Goal: Transaction & Acquisition: Obtain resource

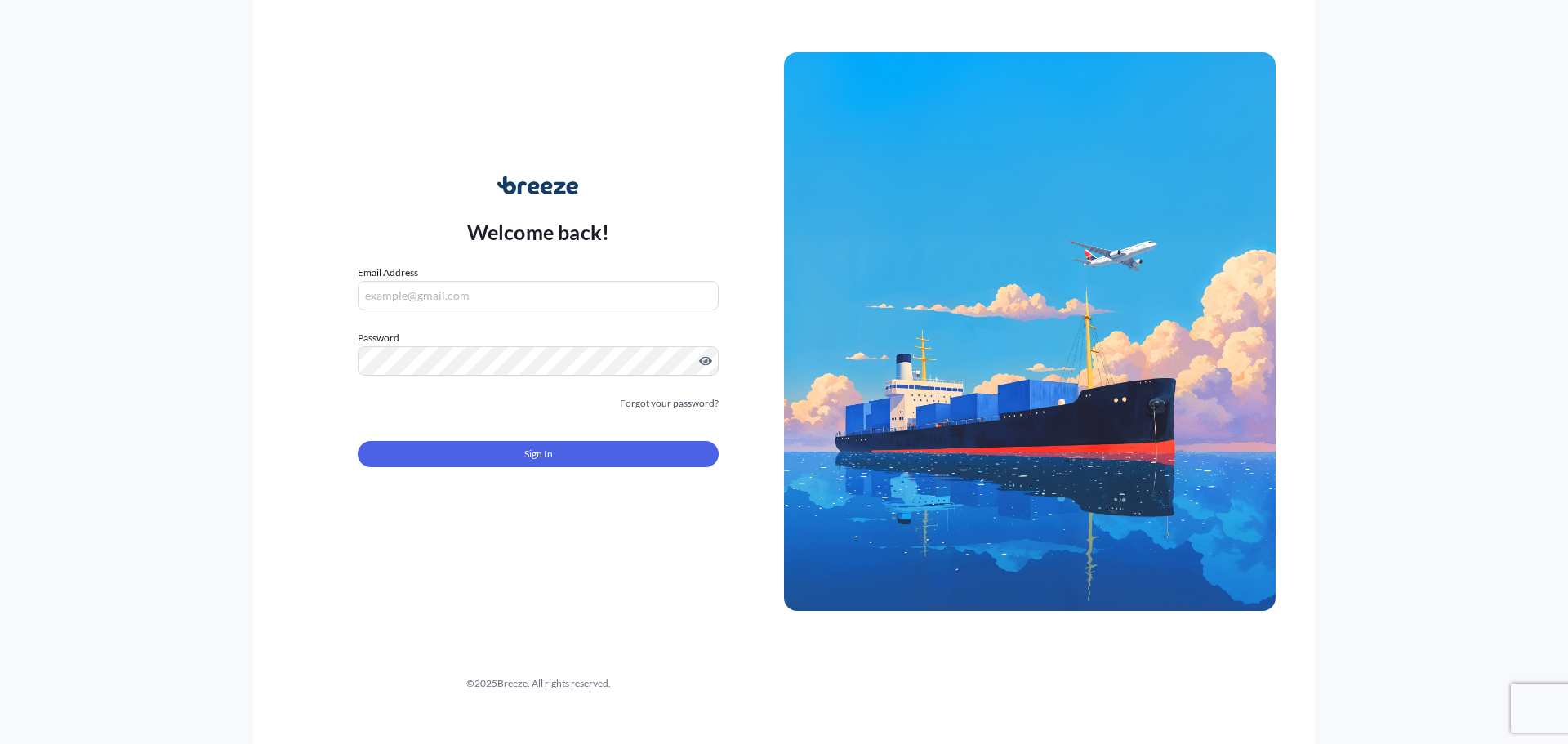
type input "[EMAIL_ADDRESS][DOMAIN_NAME]"
click at [543, 453] on span "Sign In" at bounding box center [539, 454] width 29 height 16
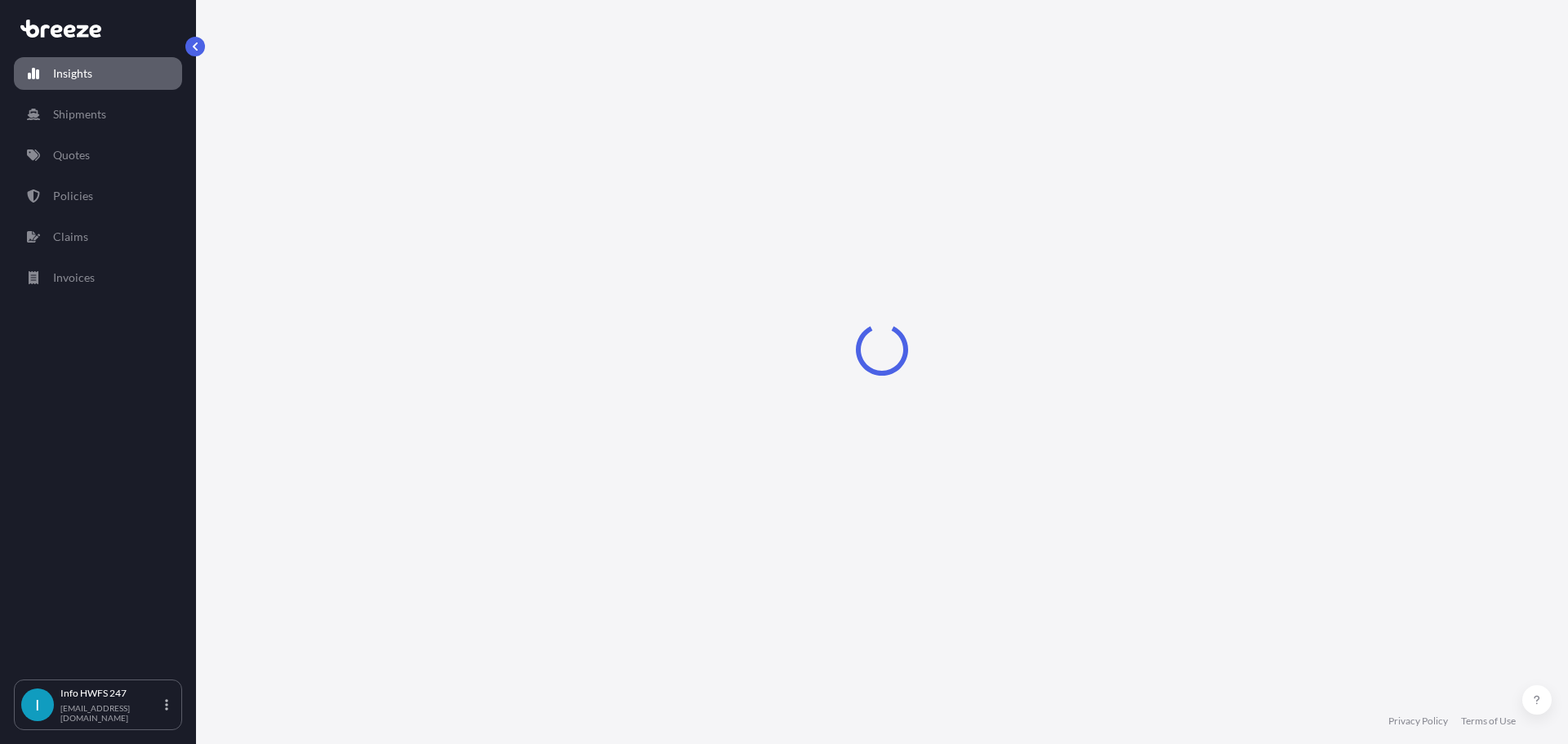
select select "2025"
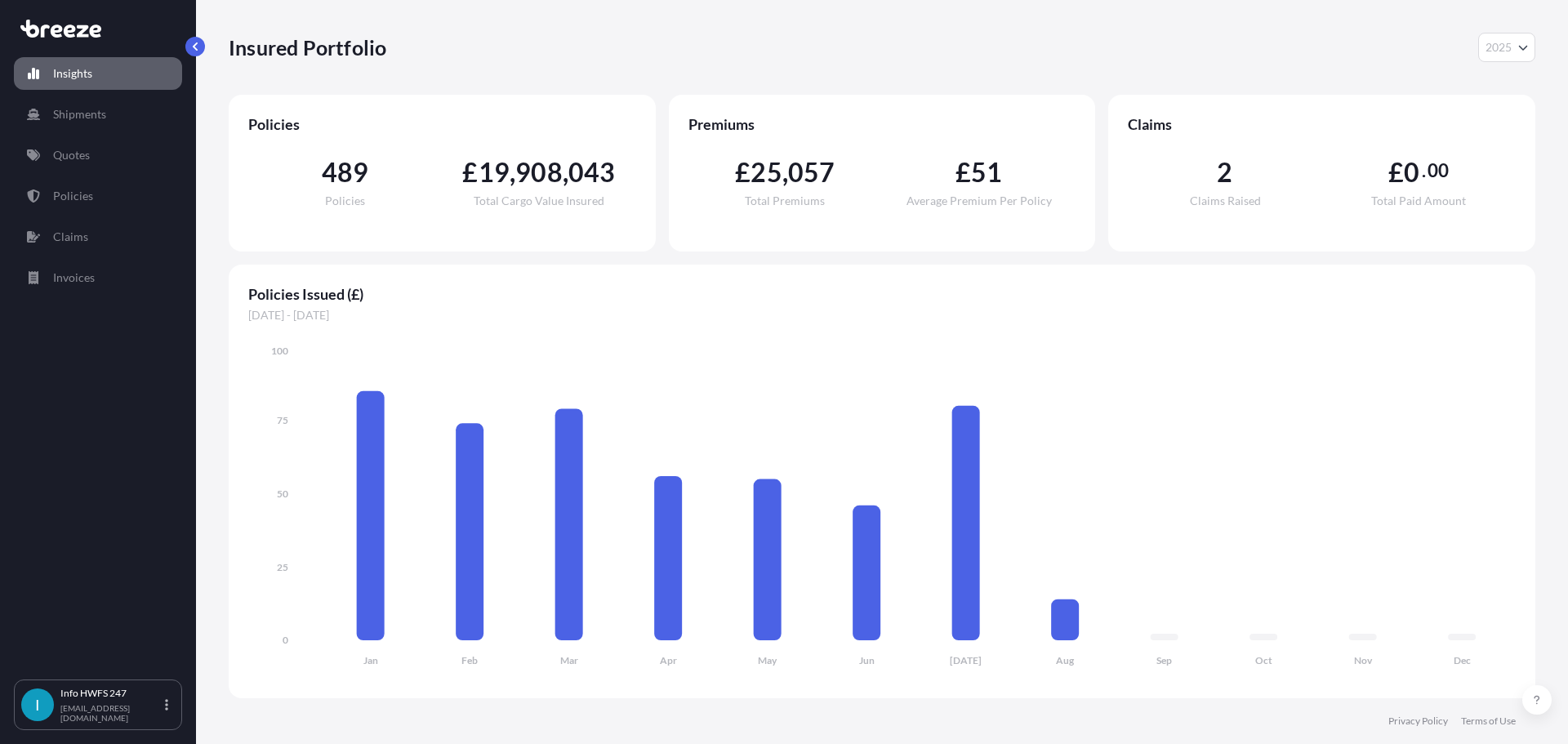
click at [95, 172] on div "Insights Shipments Quotes Policies Claims Invoices" at bounding box center [98, 361] width 169 height 637
click at [94, 165] on link "Quotes" at bounding box center [98, 155] width 169 height 32
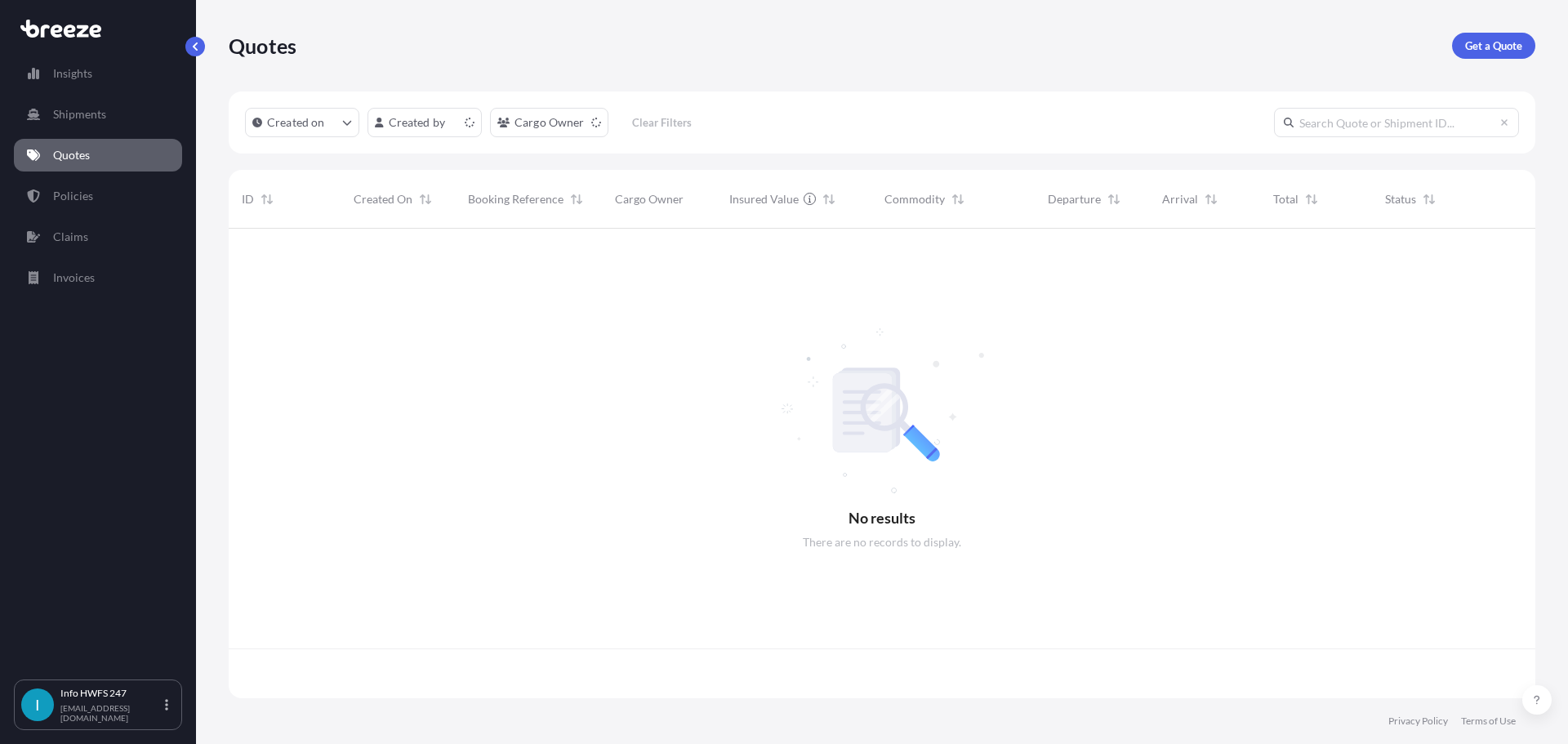
scroll to position [467, 1294]
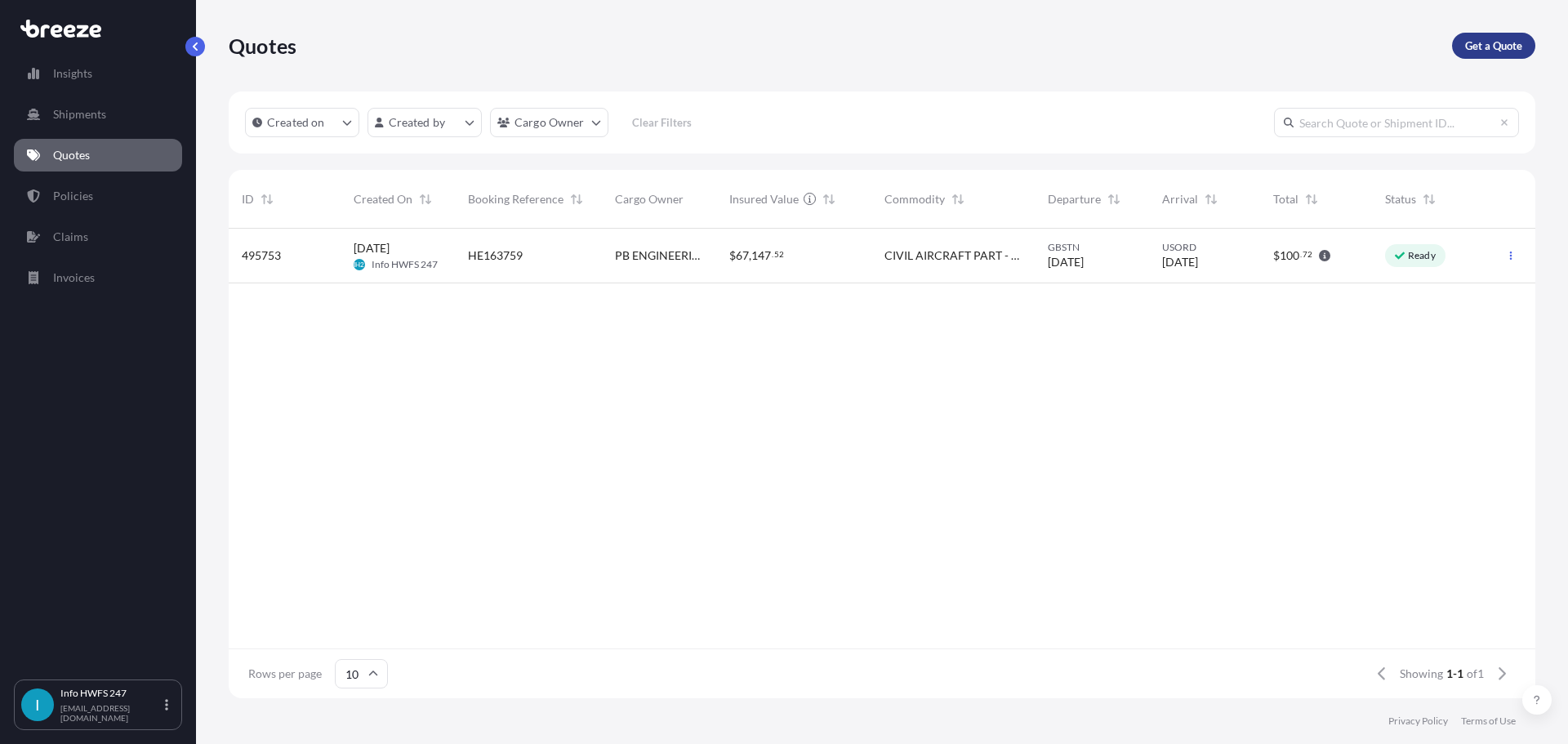
click at [1492, 39] on p "Get a Quote" at bounding box center [1494, 46] width 57 height 16
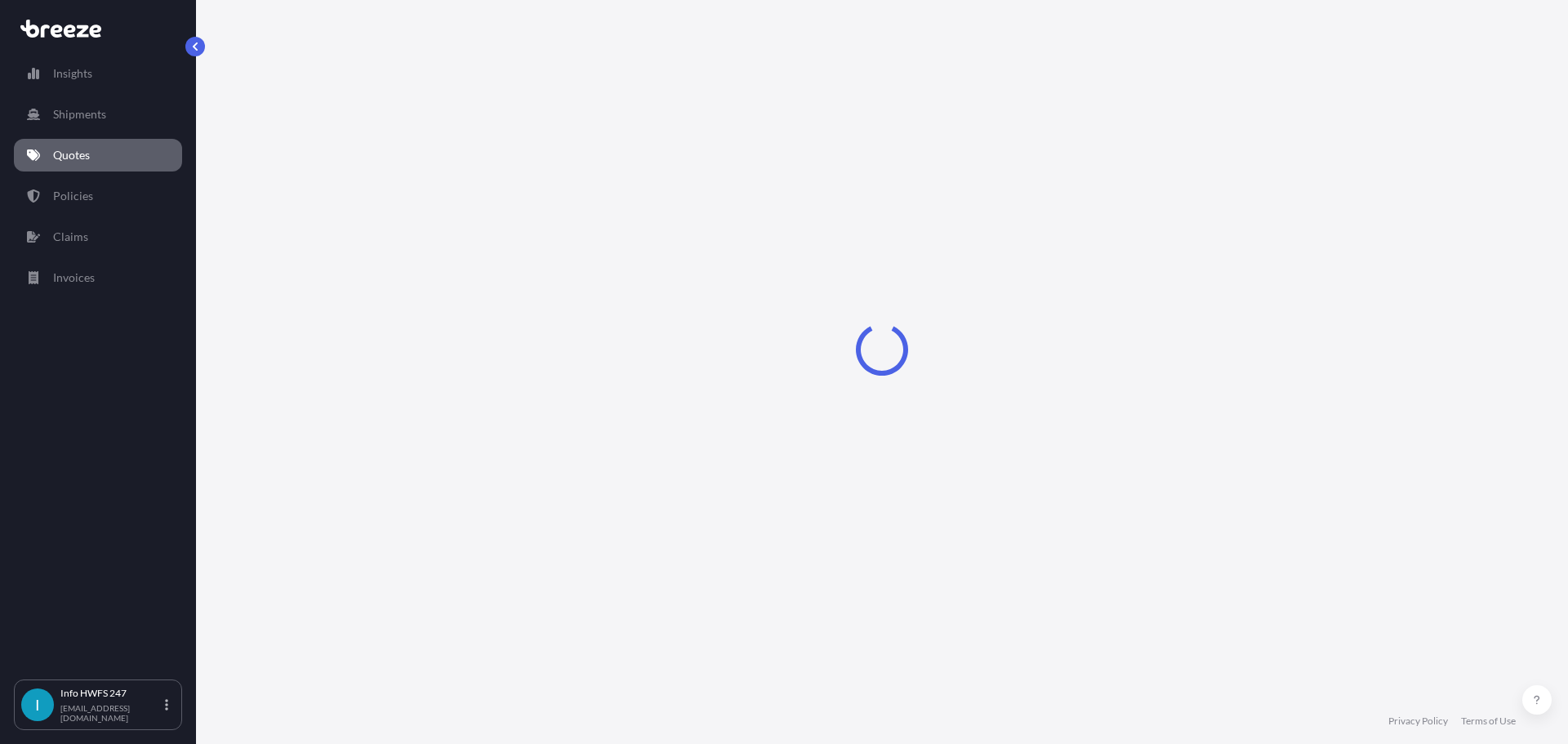
select select "Air"
select select "1"
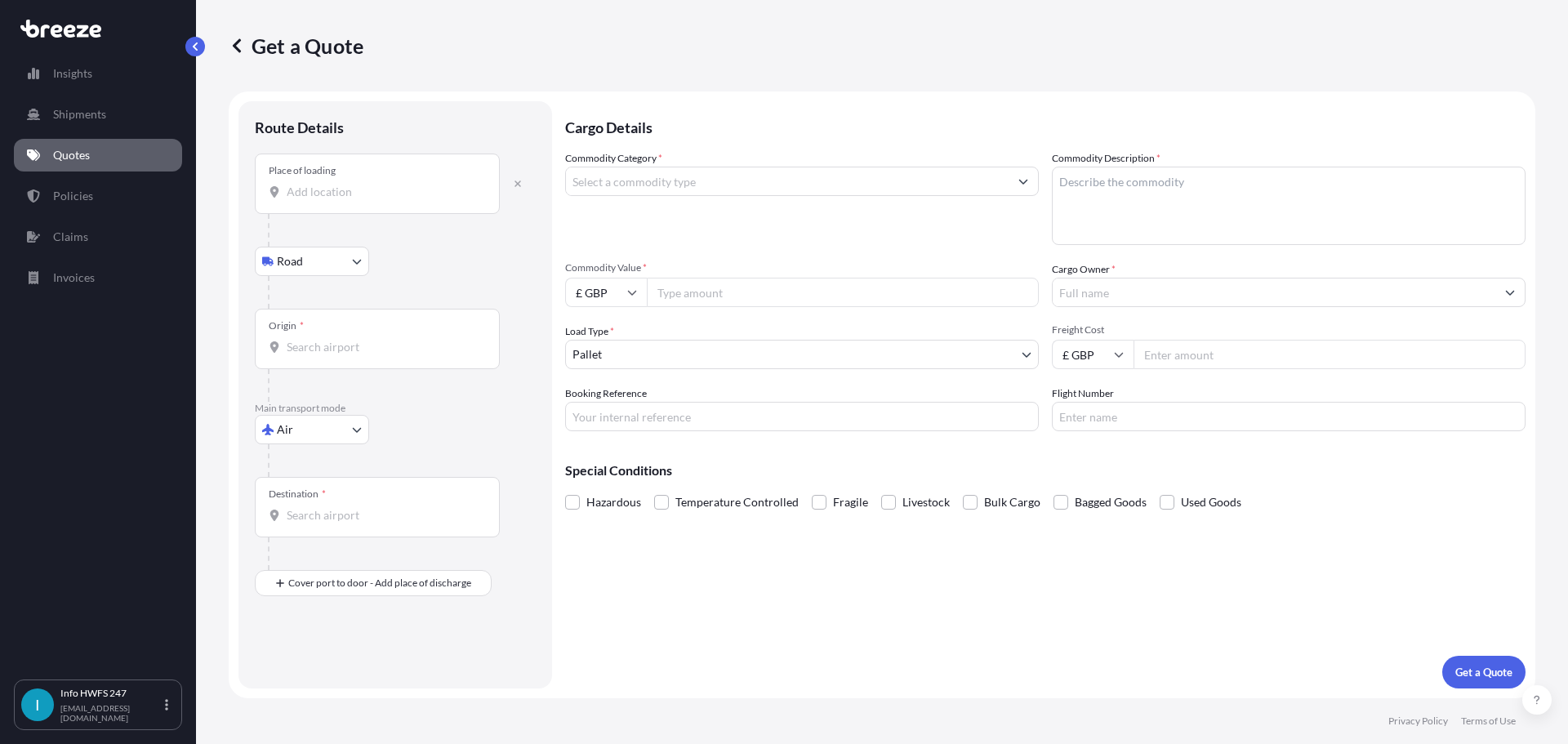
click at [382, 197] on input "Place of loading" at bounding box center [383, 192] width 193 height 16
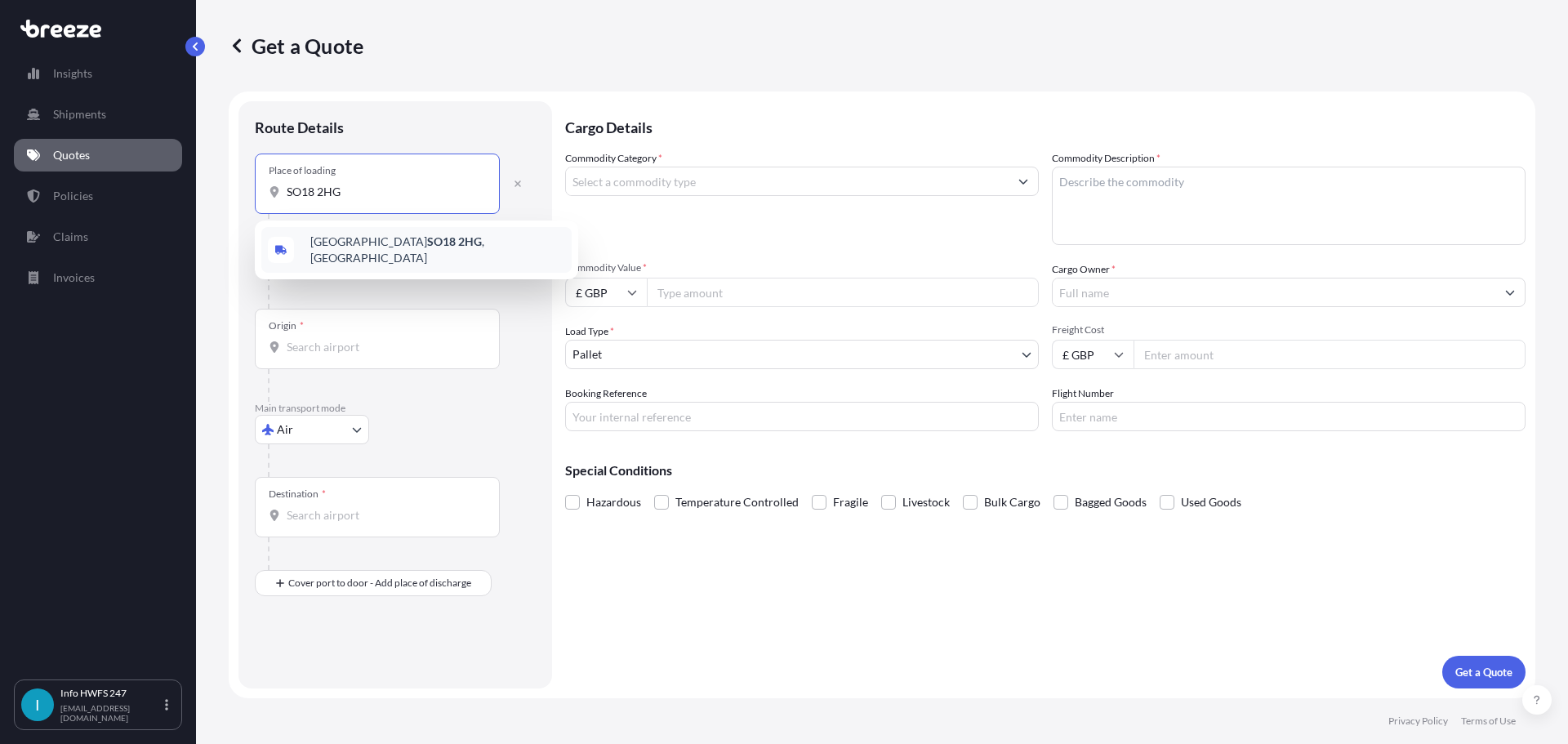
click at [439, 251] on span "Southampton SO18 2HG , [GEOGRAPHIC_DATA]" at bounding box center [438, 249] width 255 height 32
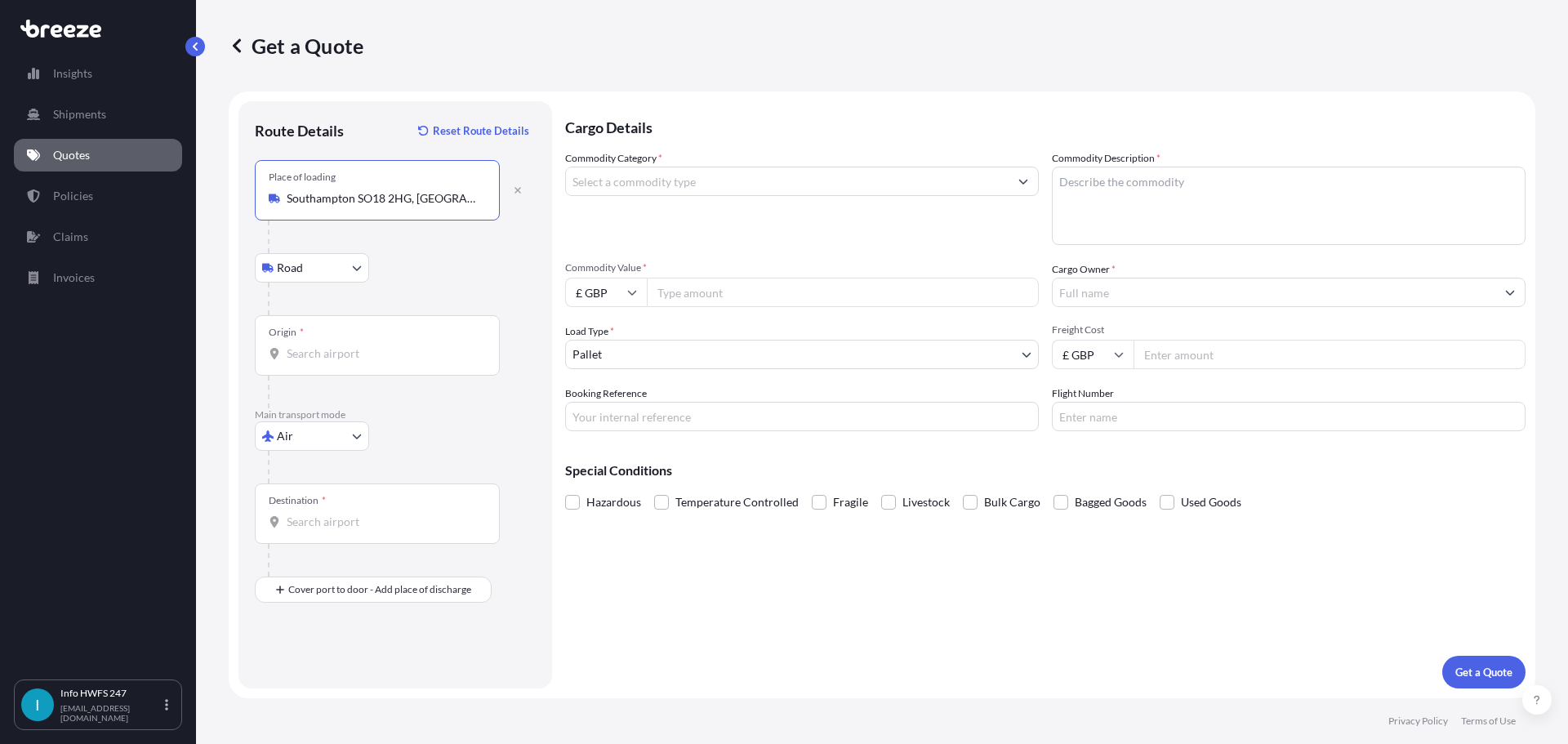
type input "Southampton SO18 2HG, [GEOGRAPHIC_DATA]"
click at [376, 347] on input "Origin *" at bounding box center [383, 354] width 193 height 16
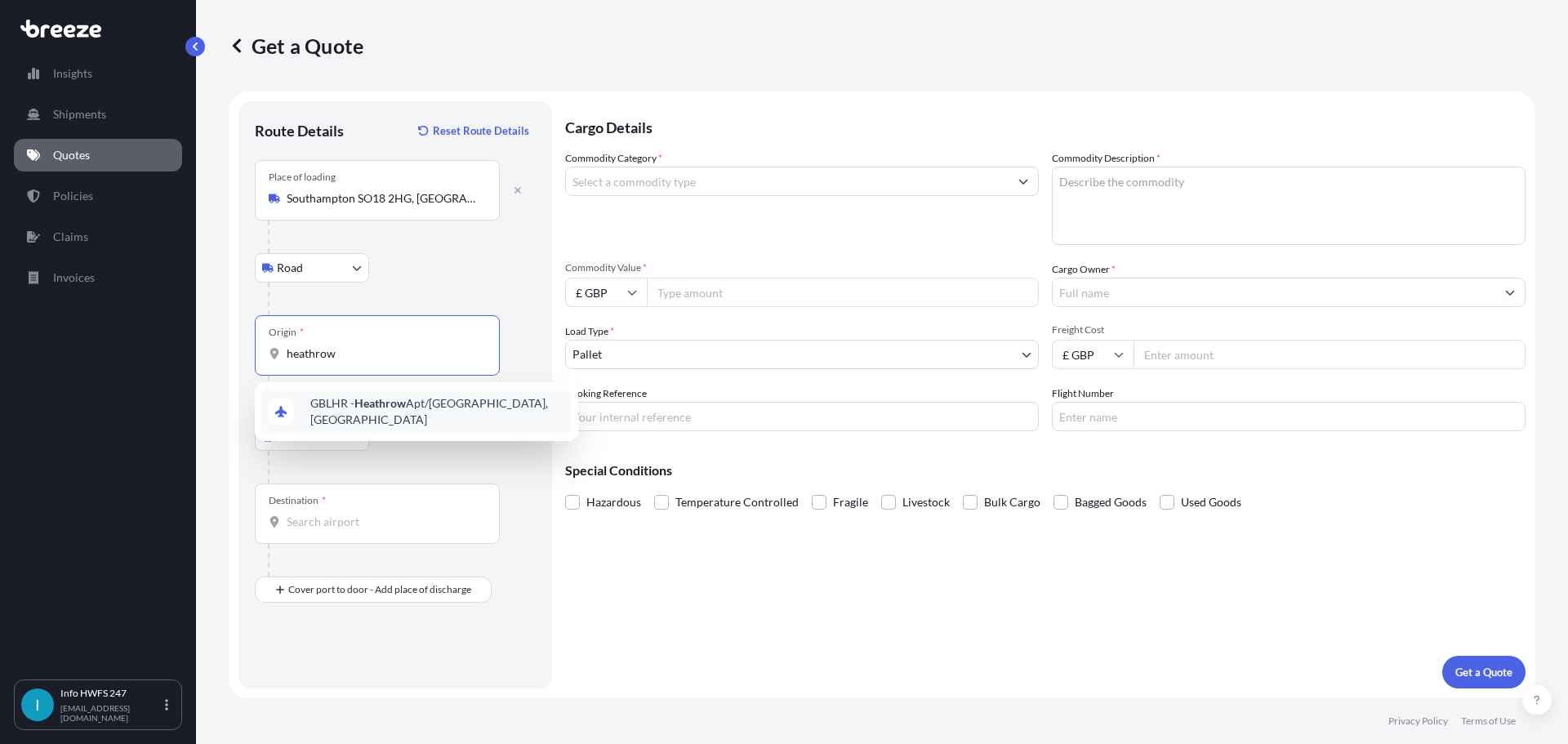
click at [411, 422] on div "GBLHR - Heathrow Apt/[GEOGRAPHIC_DATA], [GEOGRAPHIC_DATA]" at bounding box center [416, 411] width 310 height 46
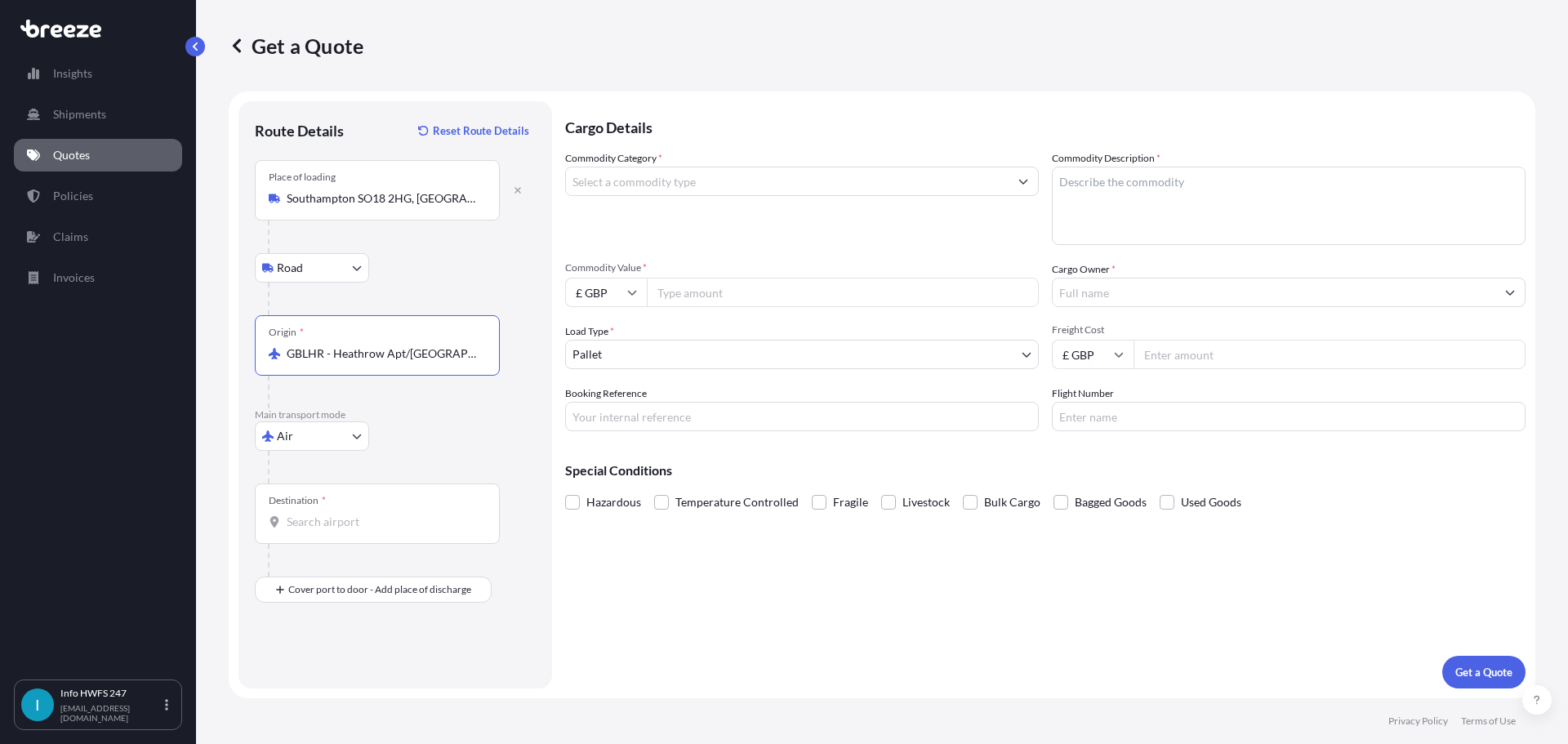
type input "GBLHR - Heathrow Apt/[GEOGRAPHIC_DATA], [GEOGRAPHIC_DATA]"
click at [388, 510] on div "Destination *" at bounding box center [377, 513] width 245 height 60
click at [388, 514] on input "Destination *" at bounding box center [383, 522] width 193 height 16
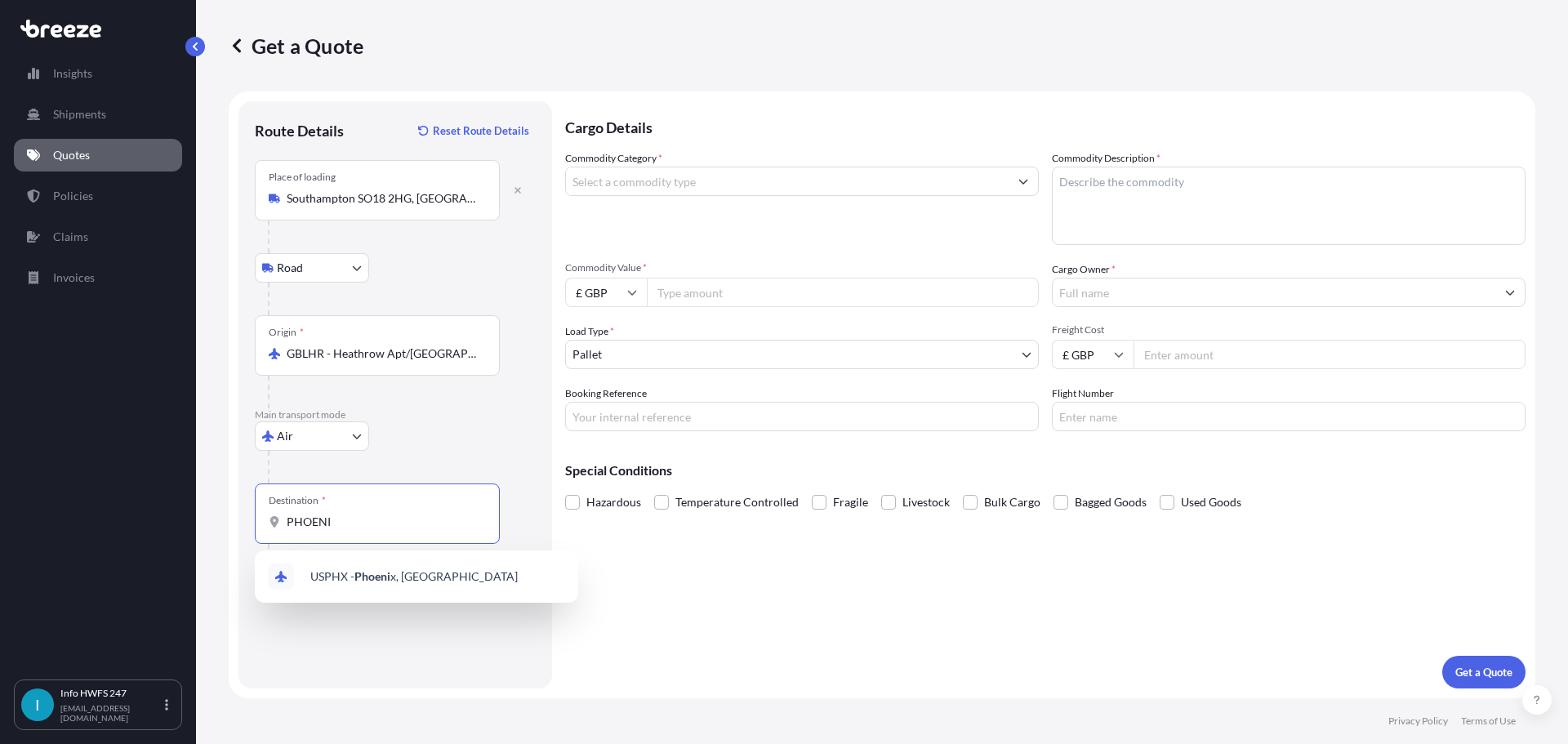
click at [430, 553] on div "USPHX - Phoeni x, [GEOGRAPHIC_DATA]" at bounding box center [416, 577] width 324 height 52
click at [429, 567] on div "USPHX - Phoeni x, [GEOGRAPHIC_DATA]" at bounding box center [416, 577] width 310 height 39
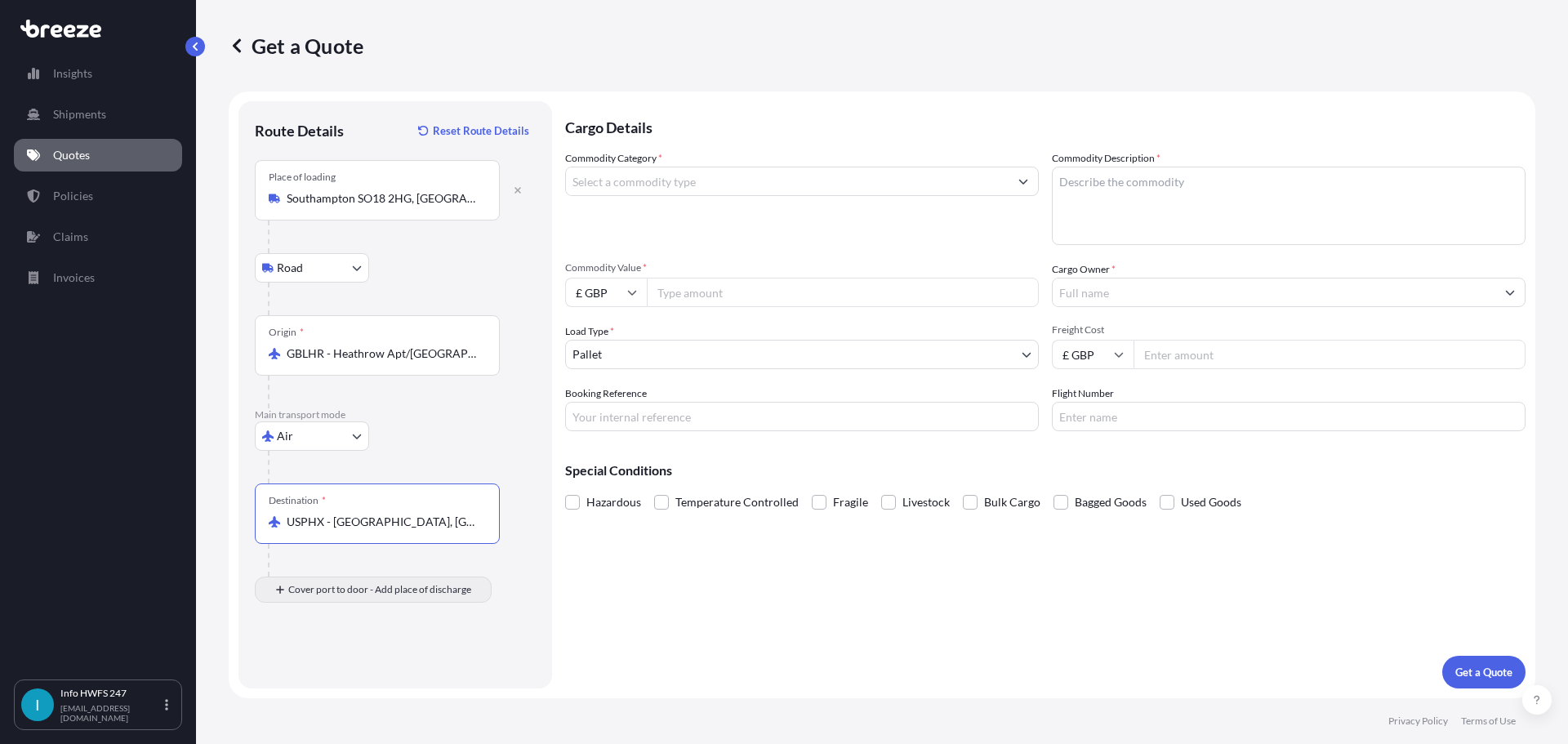
type input "USPHX - [GEOGRAPHIC_DATA], [GEOGRAPHIC_DATA]"
click at [379, 652] on div "Place of Discharge" at bounding box center [377, 669] width 245 height 60
click at [379, 670] on input "Place of Discharge" at bounding box center [383, 678] width 193 height 16
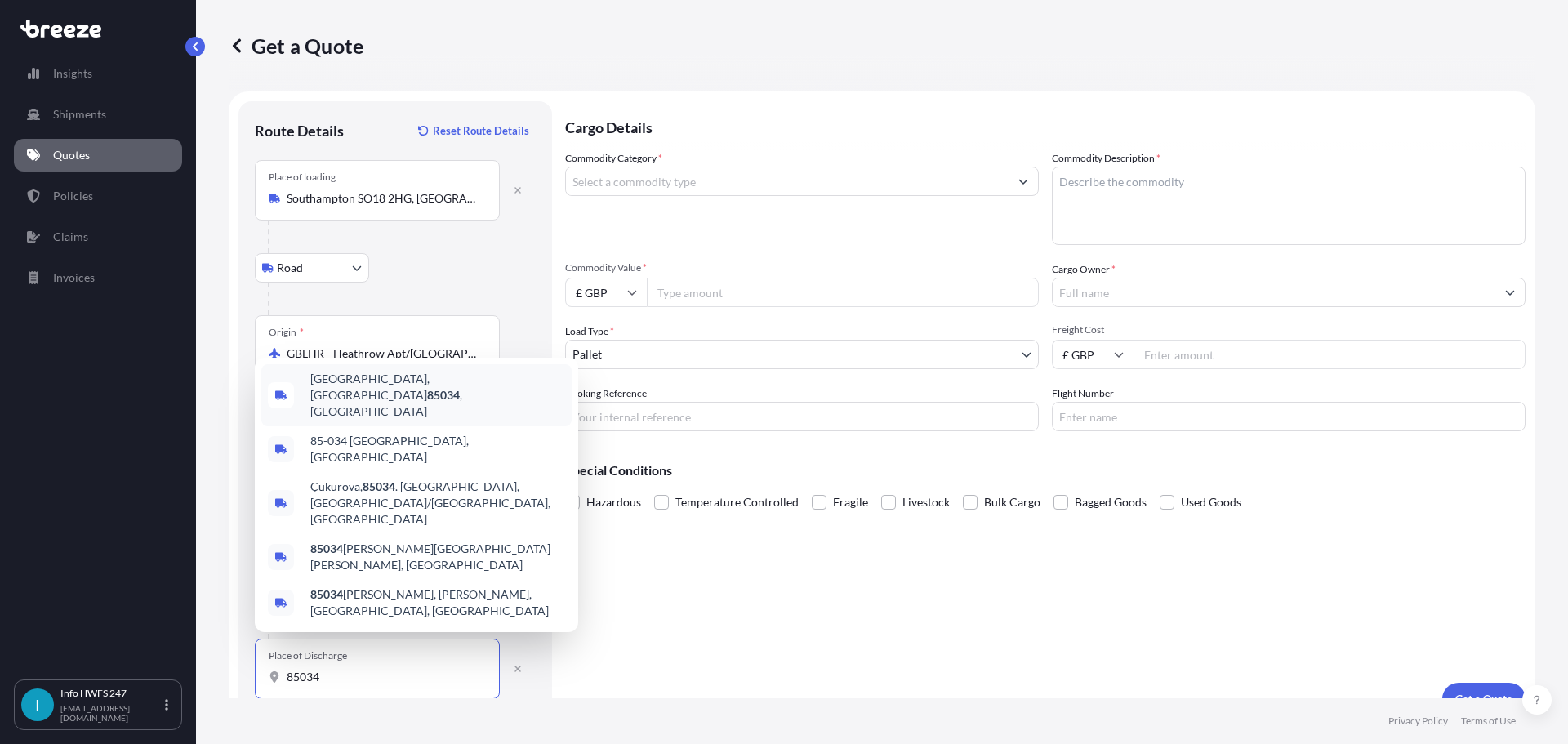
click at [422, 420] on span "[GEOGRAPHIC_DATA], AZ 85034 , [GEOGRAPHIC_DATA]" at bounding box center [438, 395] width 255 height 49
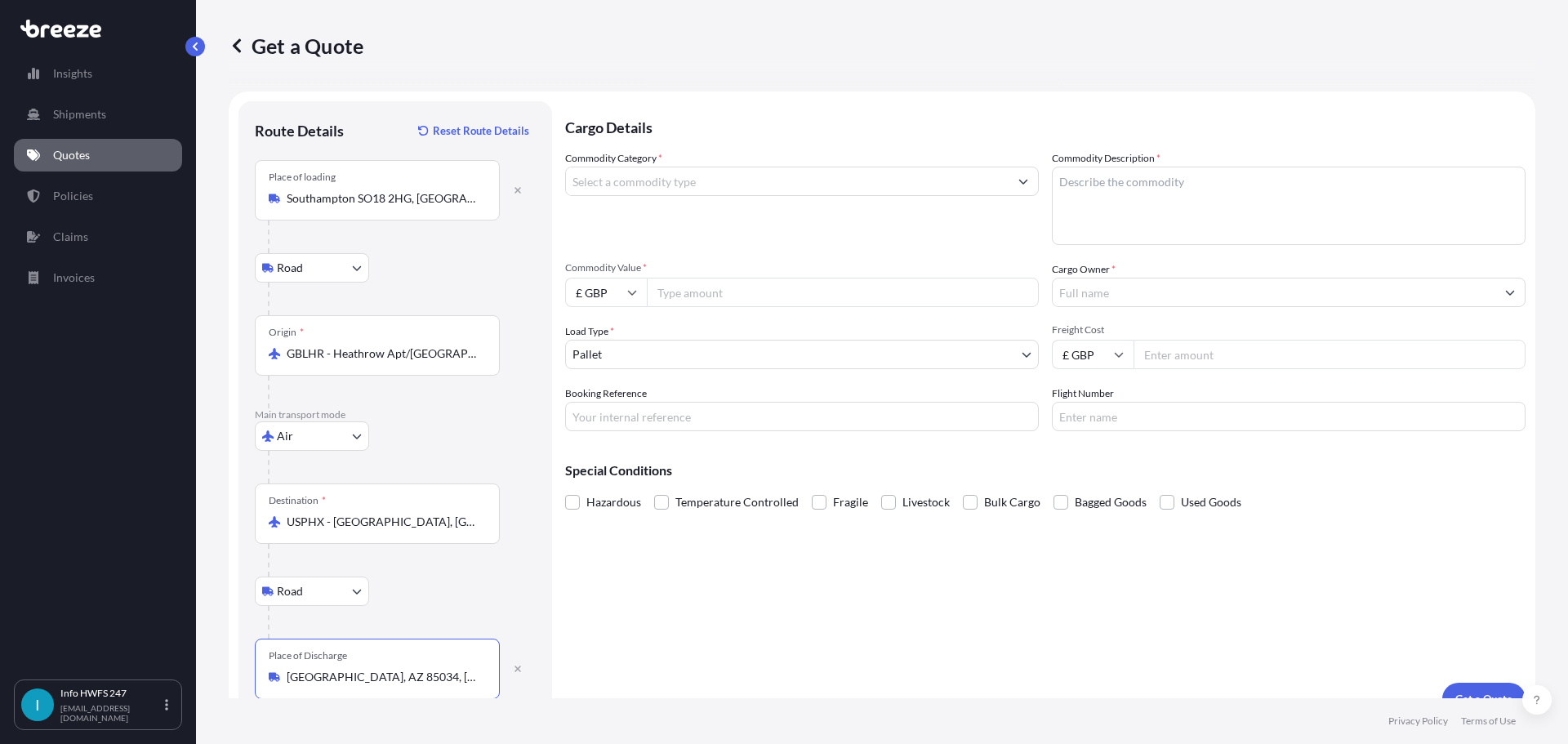
type input "[GEOGRAPHIC_DATA], AZ 85034, [GEOGRAPHIC_DATA]"
click at [811, 170] on input "Commodity Category *" at bounding box center [787, 181] width 442 height 30
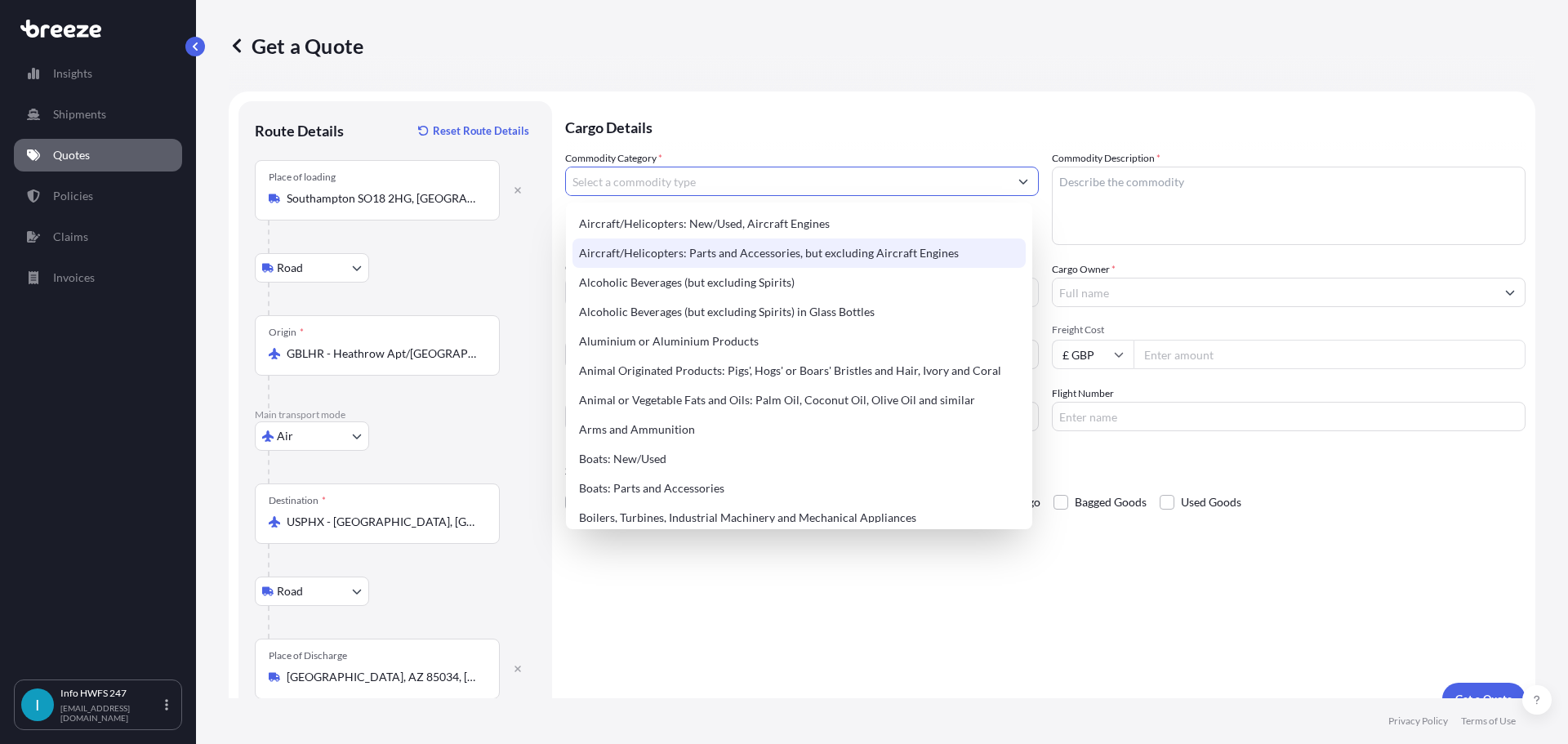
click at [782, 241] on div "Aircraft/Helicopters: Parts and Accessories, but excluding Aircraft Engines" at bounding box center [798, 253] width 453 height 30
type input "Aircraft/Helicopters: Parts and Accessories, but excluding Aircraft Engines"
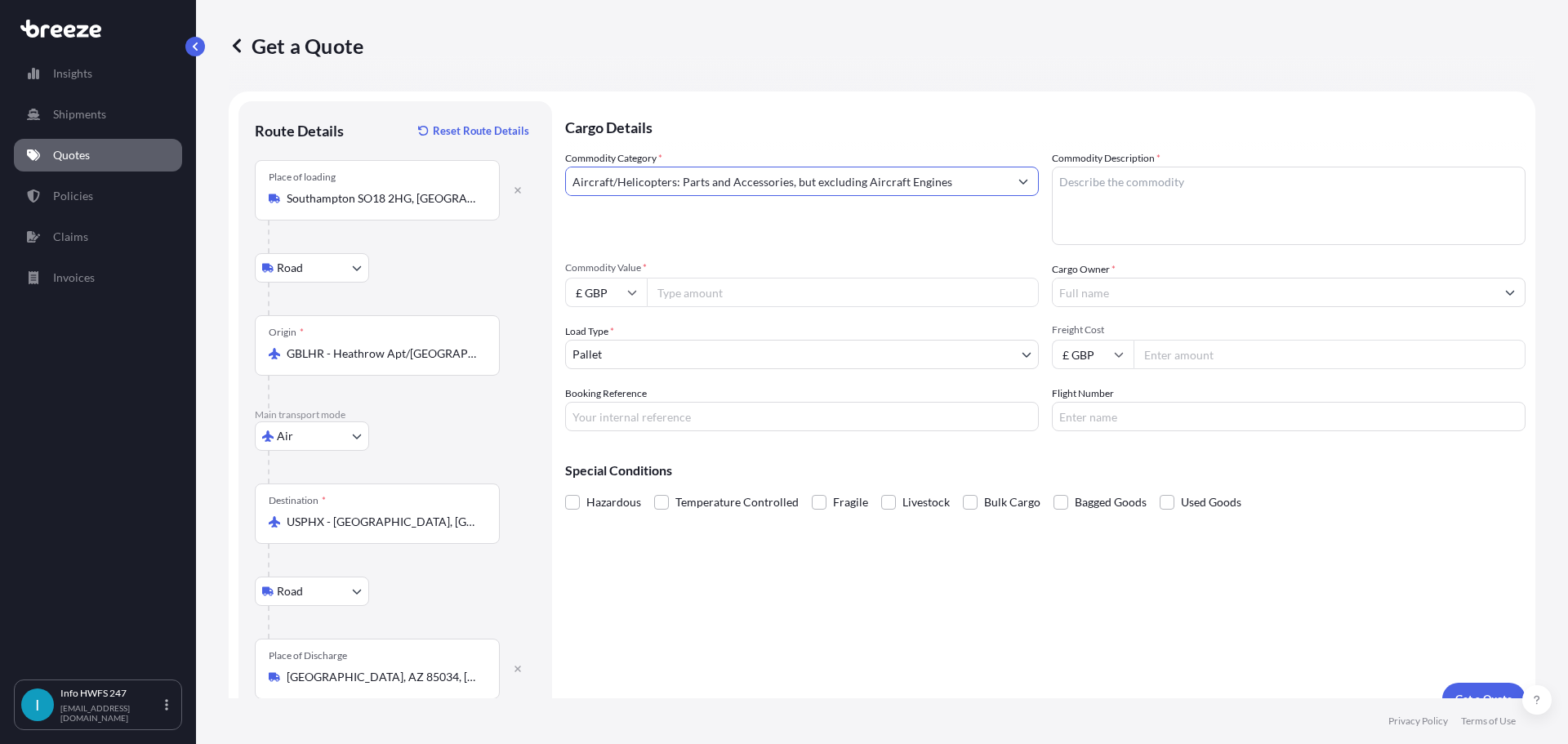
click at [802, 186] on input "Aircraft/Helicopters: Parts and Accessories, but excluding Aircraft Engines" at bounding box center [787, 181] width 442 height 30
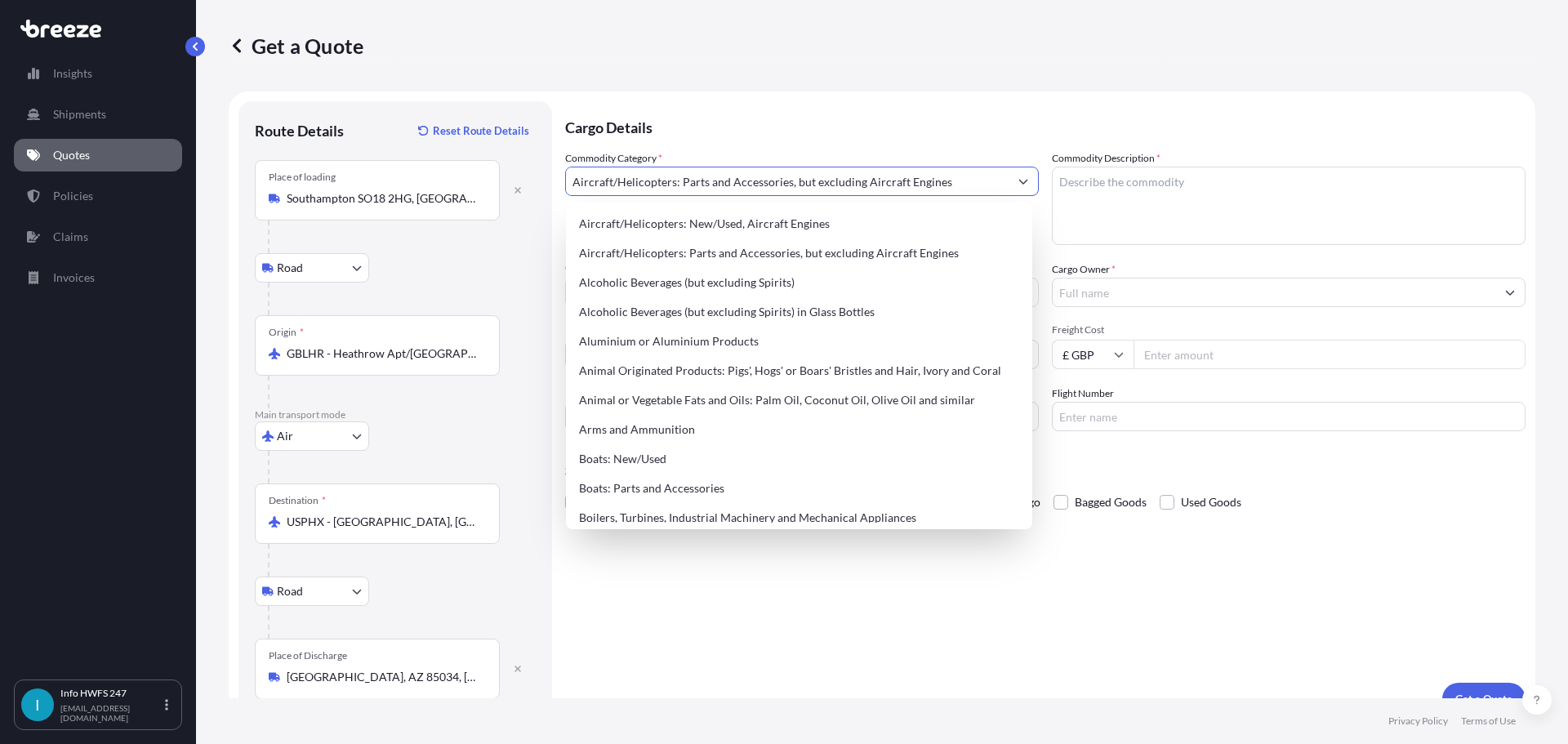
click at [1010, 183] on button "Show suggestions" at bounding box center [1023, 181] width 30 height 30
click at [940, 251] on div "Aircraft/Helicopters: Parts and Accessories, but excluding Aircraft Engines" at bounding box center [798, 253] width 453 height 30
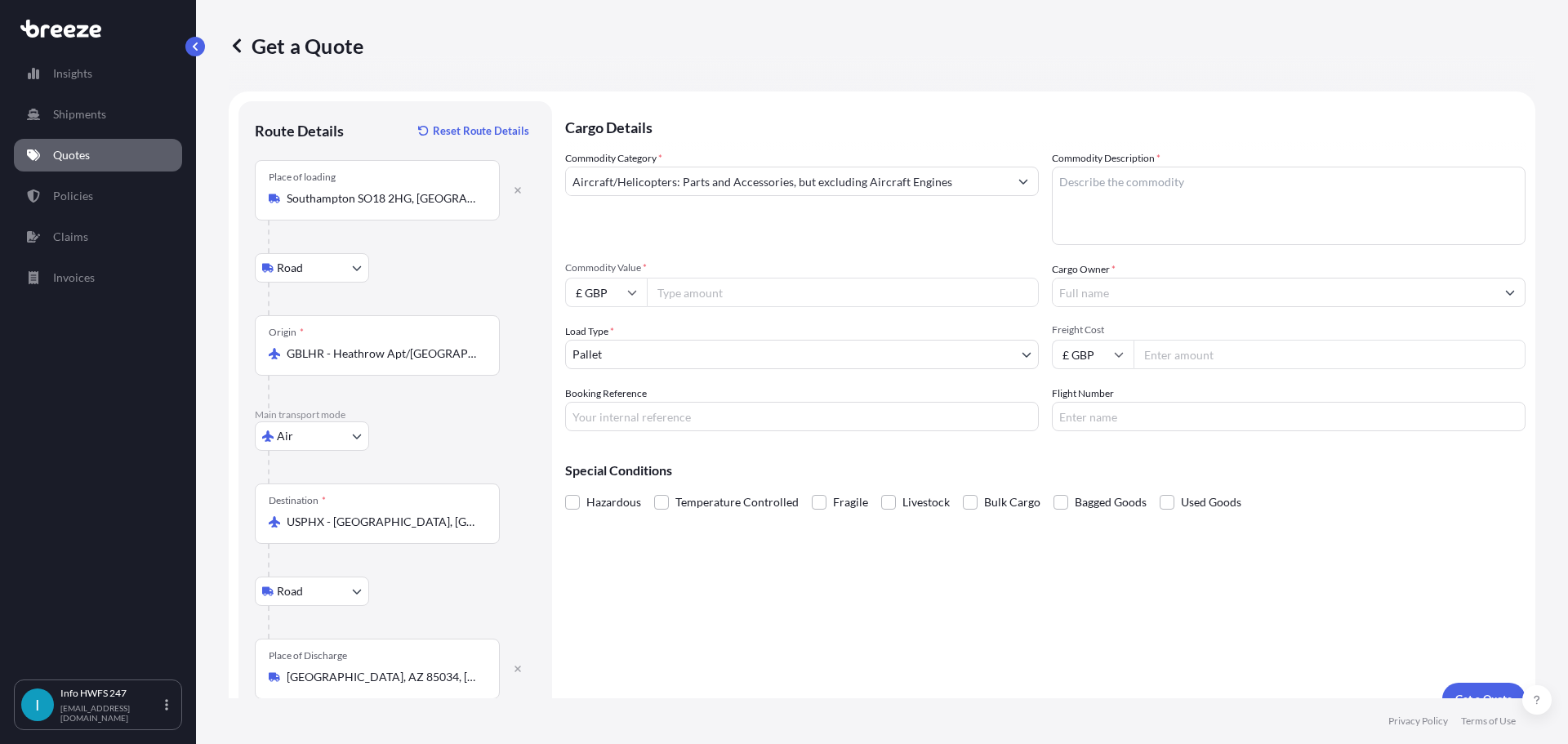
click at [857, 290] on input "Commodity Value *" at bounding box center [842, 293] width 392 height 30
click at [629, 297] on input "£ GBP" at bounding box center [605, 293] width 82 height 30
click at [611, 405] on div "$ USD" at bounding box center [605, 406] width 68 height 31
type input "$ USD"
click at [774, 290] on input "Commodity Value *" at bounding box center [842, 293] width 392 height 30
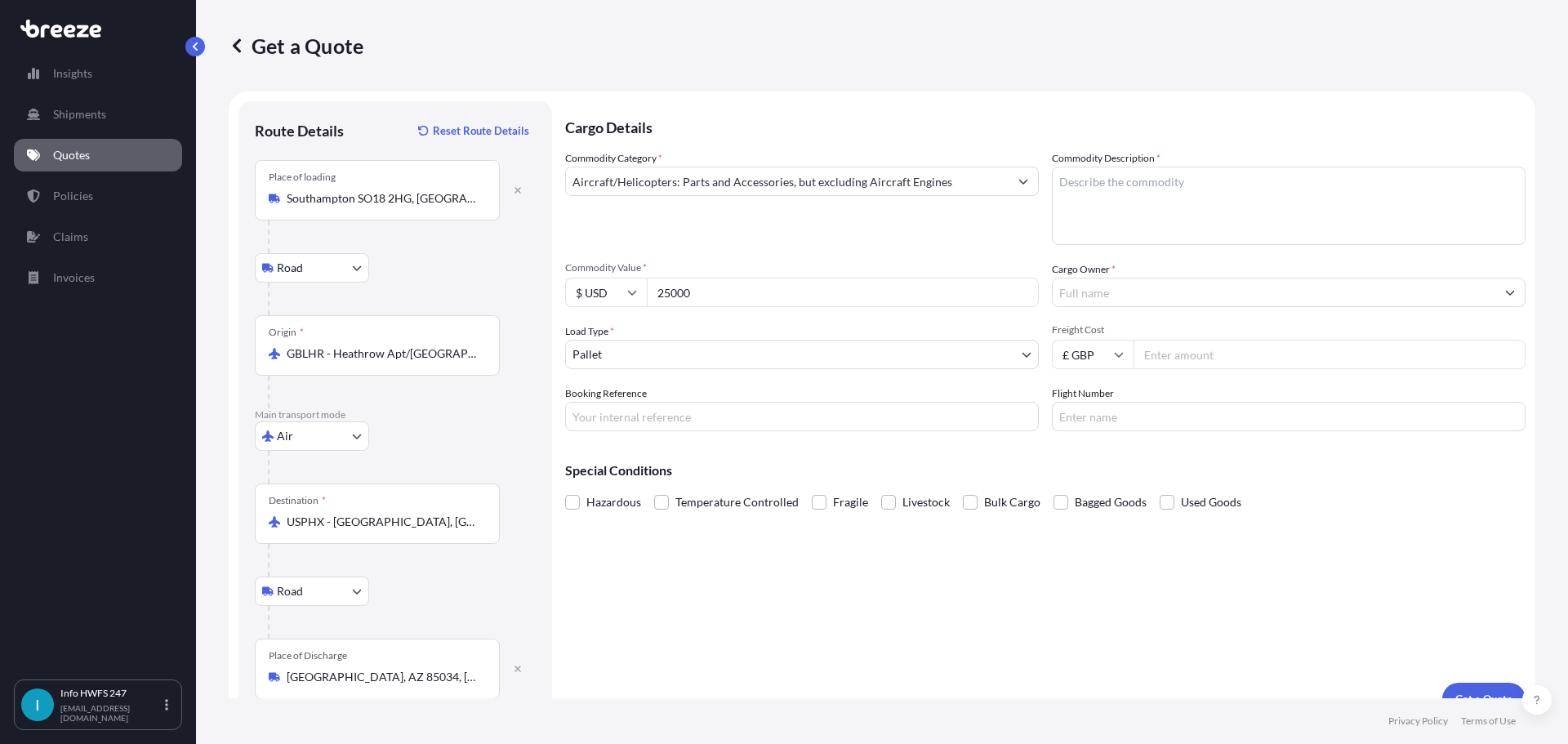
type input "25000"
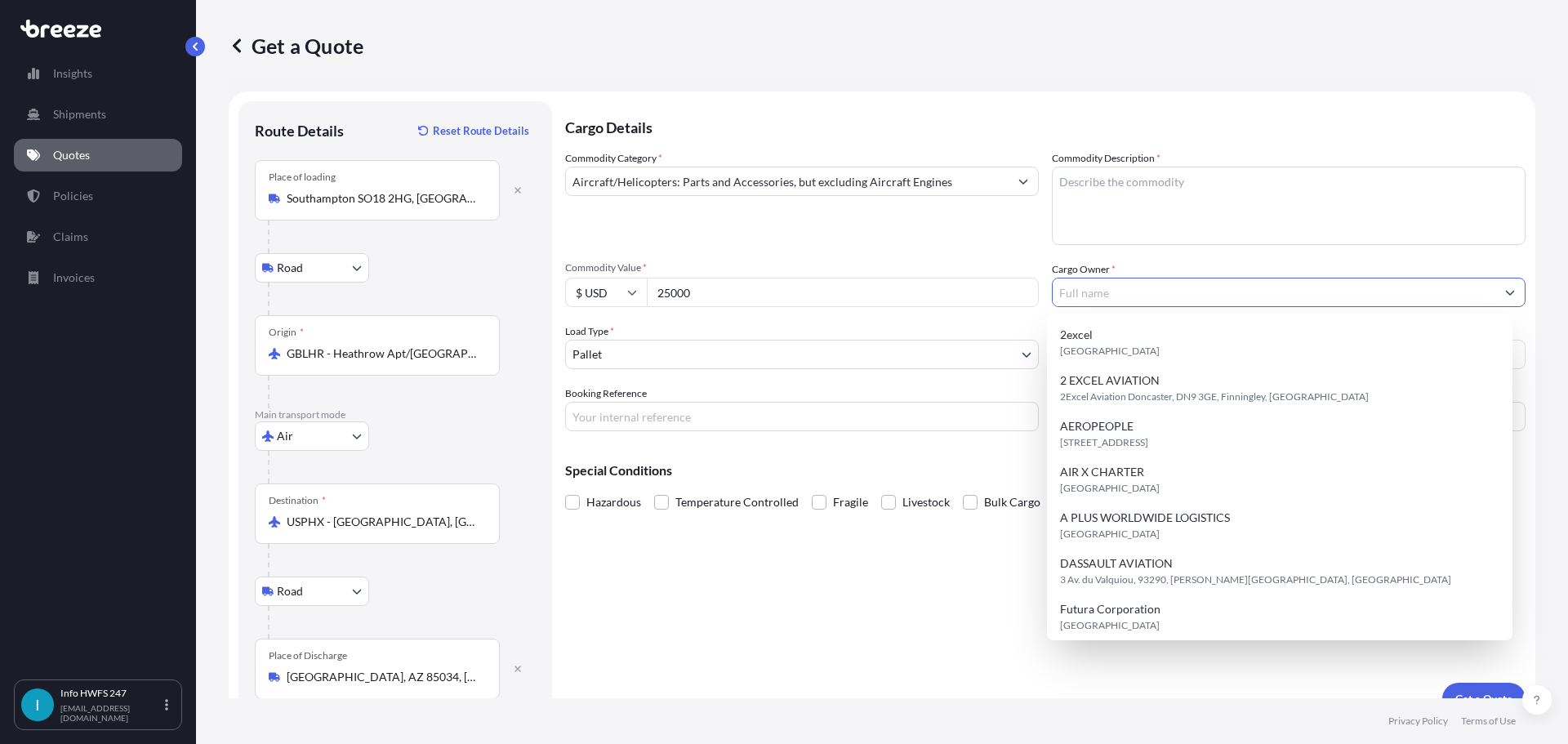
click at [791, 355] on body "15 options available. Insights Shipments Quotes Policies Claims Invoices I Info…" at bounding box center [784, 372] width 1568 height 744
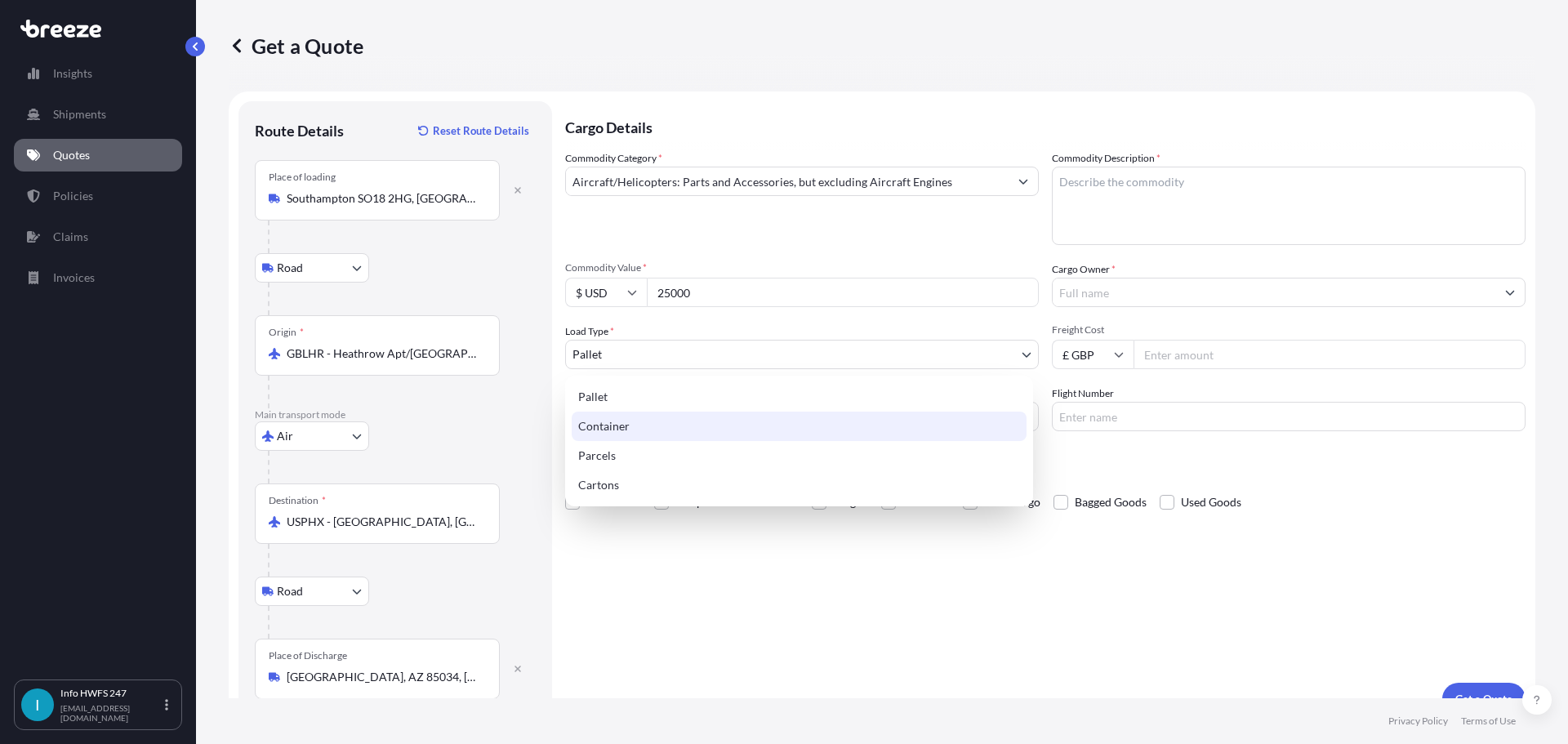
click at [709, 433] on div "Container" at bounding box center [798, 426] width 455 height 30
click at [712, 360] on body "15 options available. Insights Shipments Quotes Policies Claims Invoices I Info…" at bounding box center [784, 372] width 1568 height 744
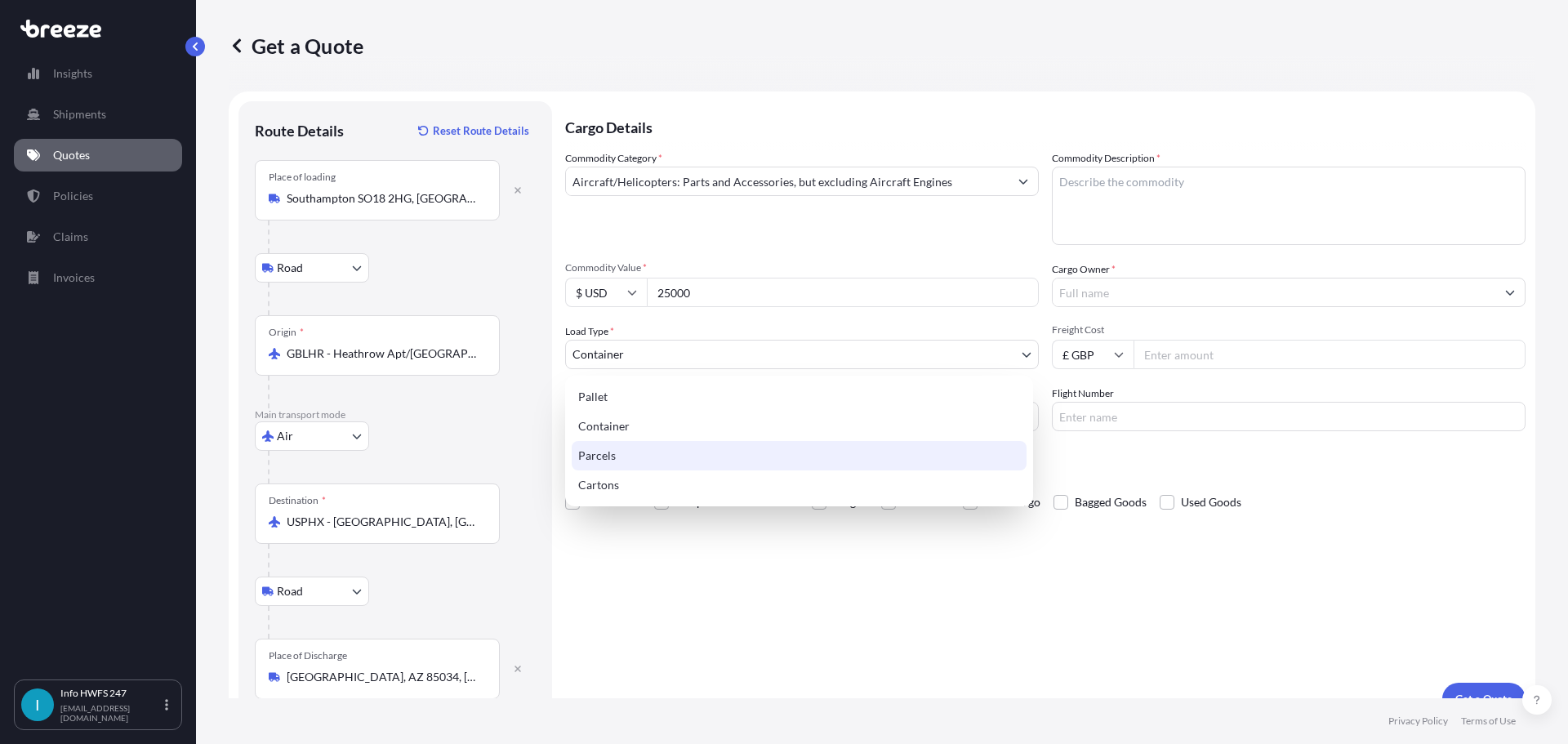
click at [691, 463] on div "Parcels" at bounding box center [798, 456] width 455 height 30
select select "3"
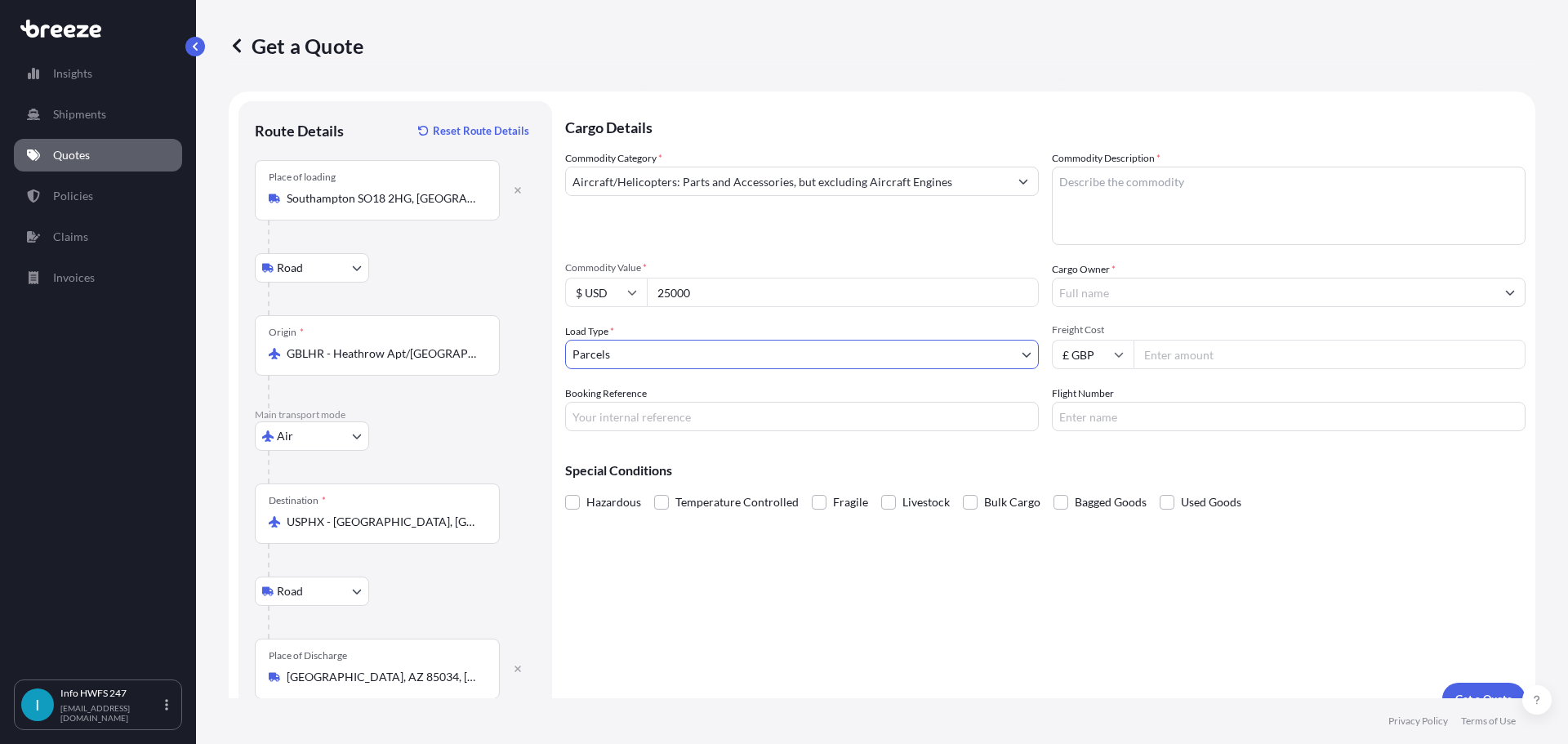
click at [661, 431] on input "Booking Reference" at bounding box center [802, 416] width 474 height 30
type input "HE164385"
drag, startPoint x: 1172, startPoint y: 216, endPoint x: 1204, endPoint y: 223, distance: 32.8
click at [1172, 214] on textarea "Commodity Description *" at bounding box center [1289, 206] width 474 height 78
type textarea "CIVIL AIRCRAFT PARTS - HOUSING, CONTAINMENT - FAN INLET"
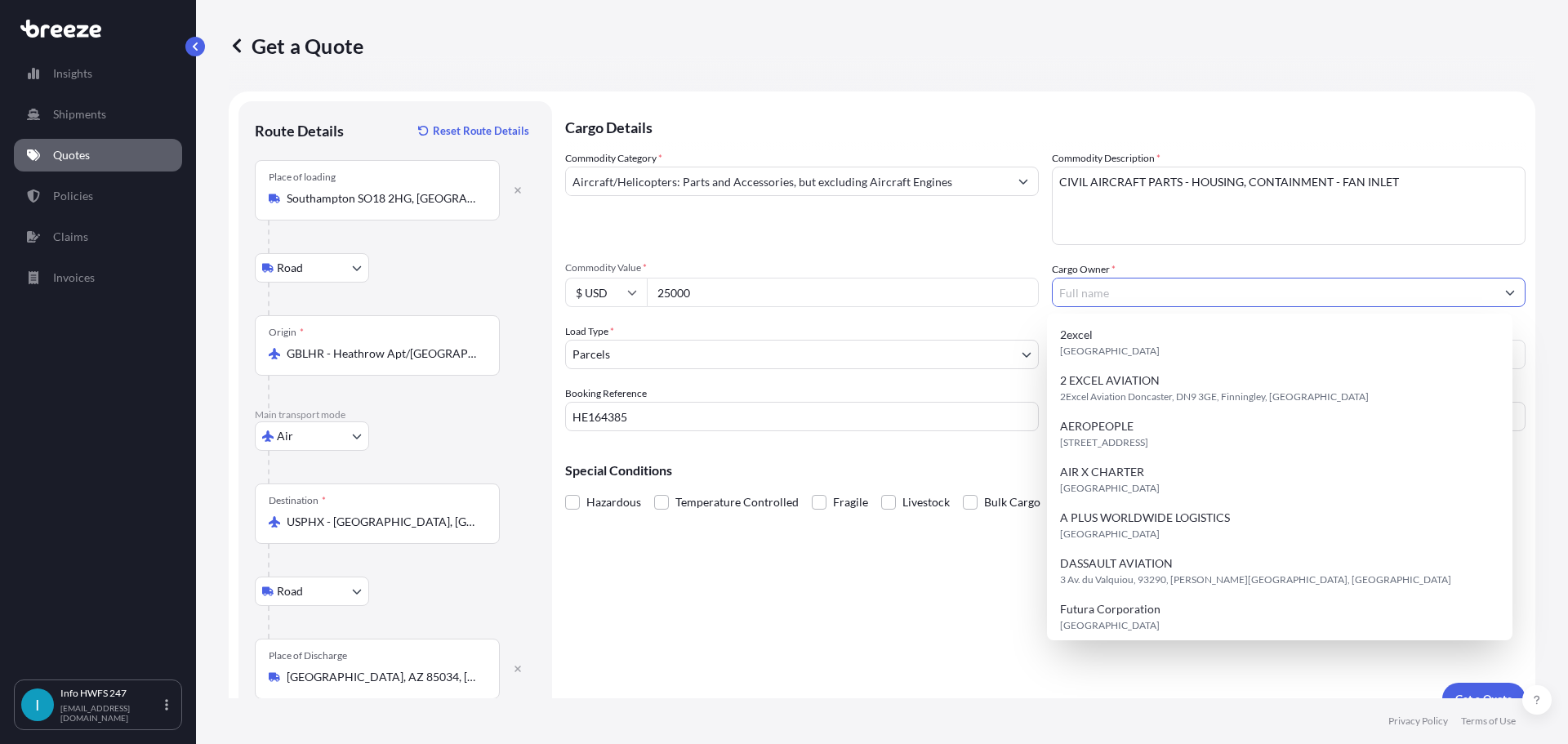
click at [1259, 289] on input "Cargo Owner *" at bounding box center [1274, 293] width 442 height 30
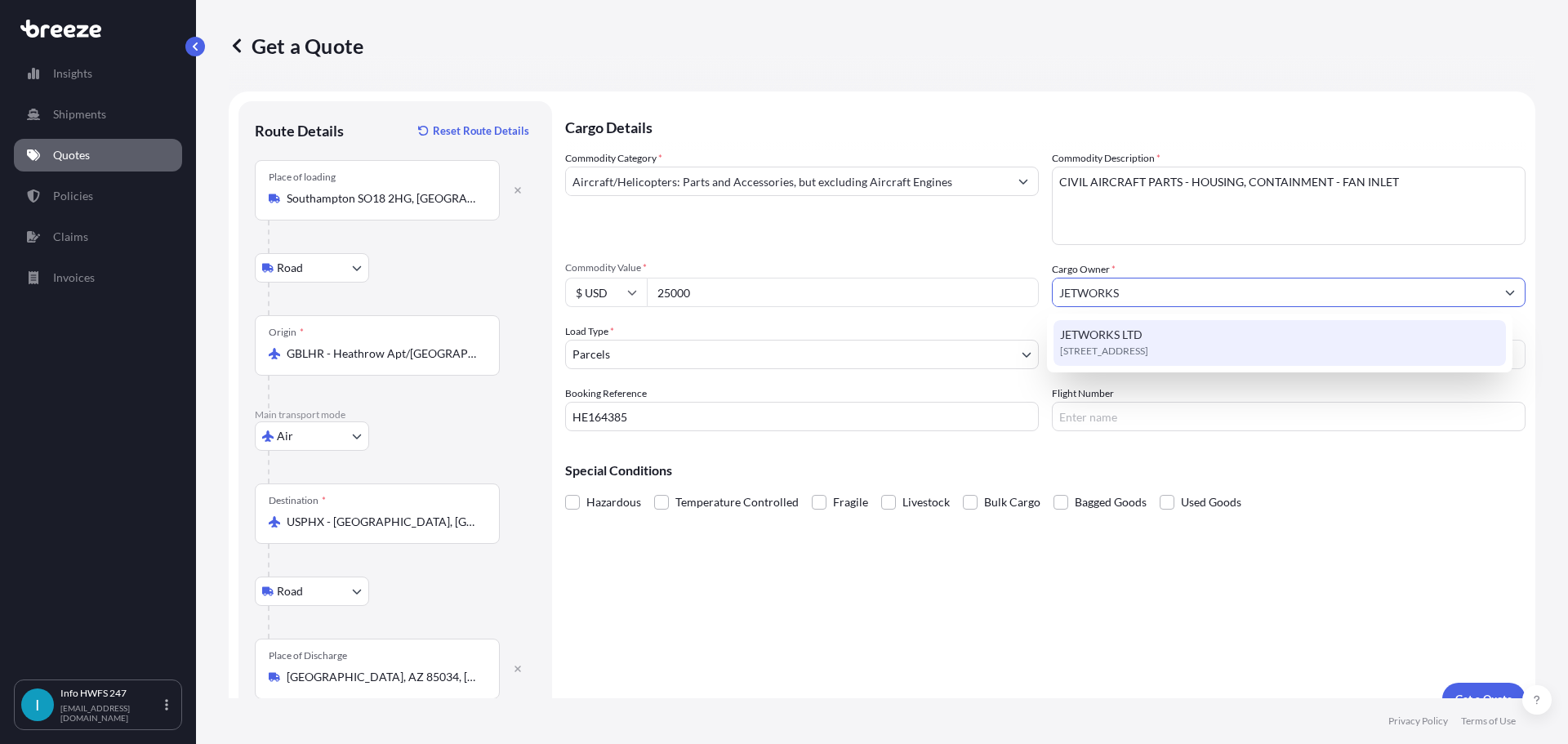
click at [1261, 328] on div "[STREET_ADDRESS]" at bounding box center [1279, 343] width 453 height 46
type input "JETWORKS LTD"
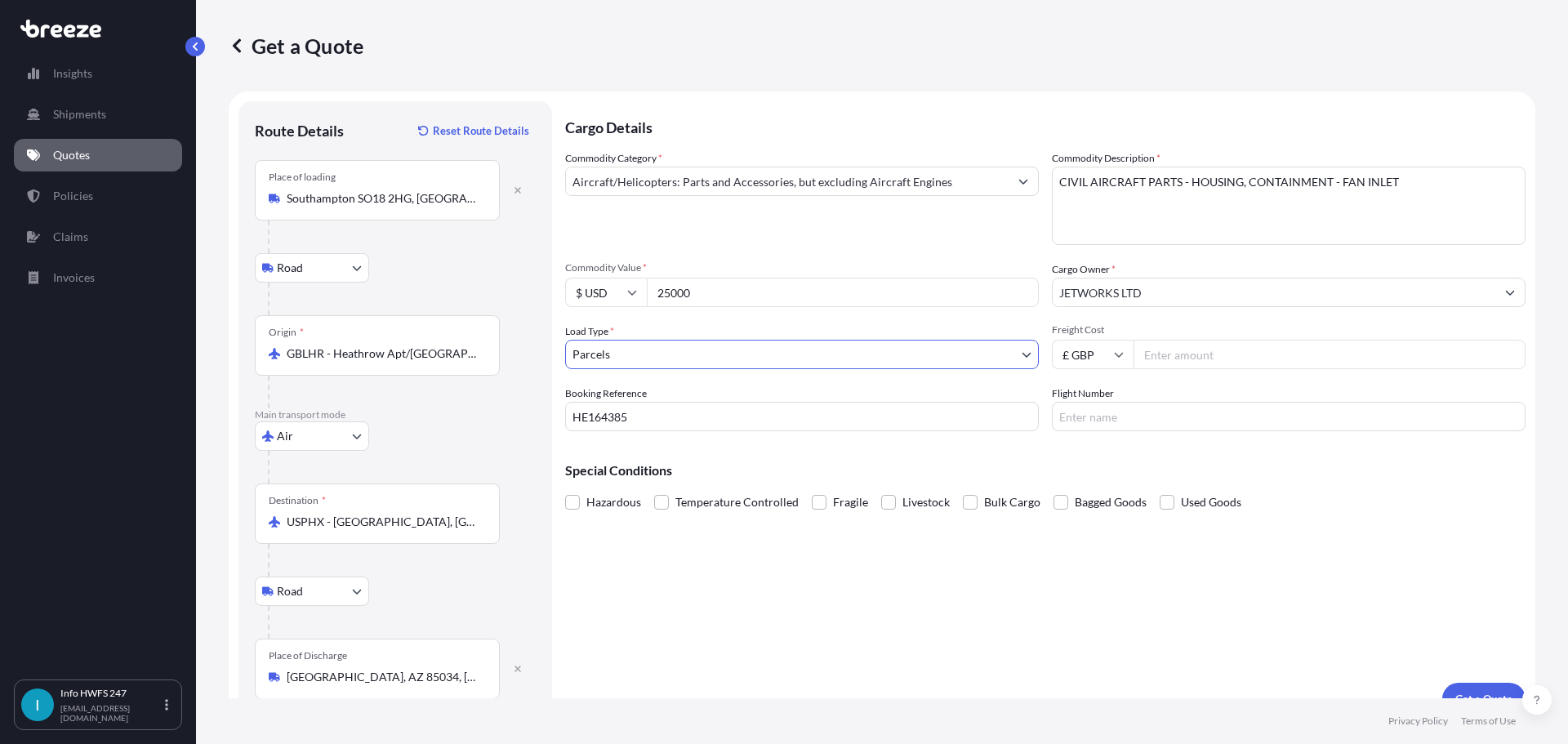
click at [1190, 400] on div "Flight Number" at bounding box center [1289, 408] width 474 height 46
click at [1202, 420] on input "Flight Number" at bounding box center [1289, 416] width 474 height 30
type input "BA289"
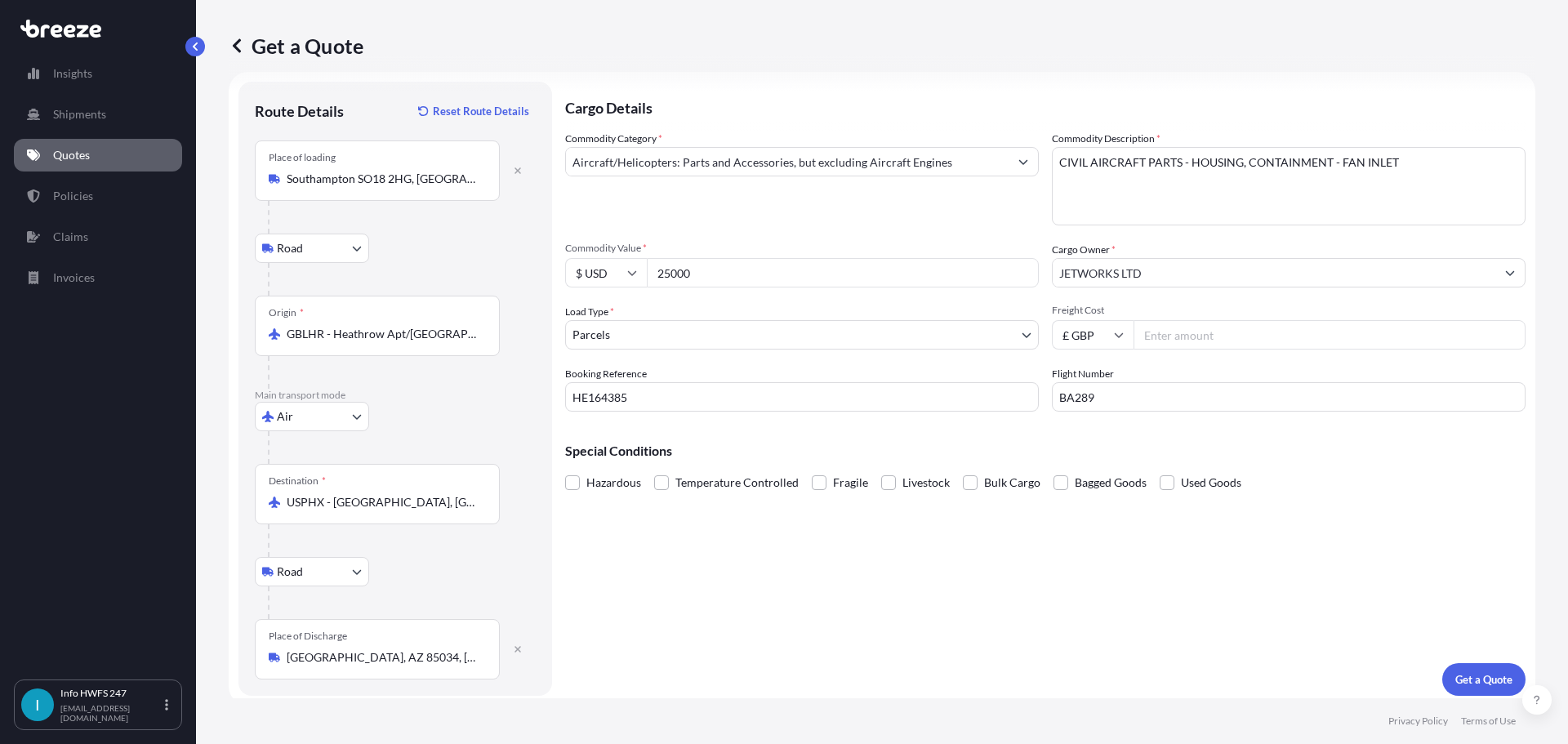
scroll to position [27, 0]
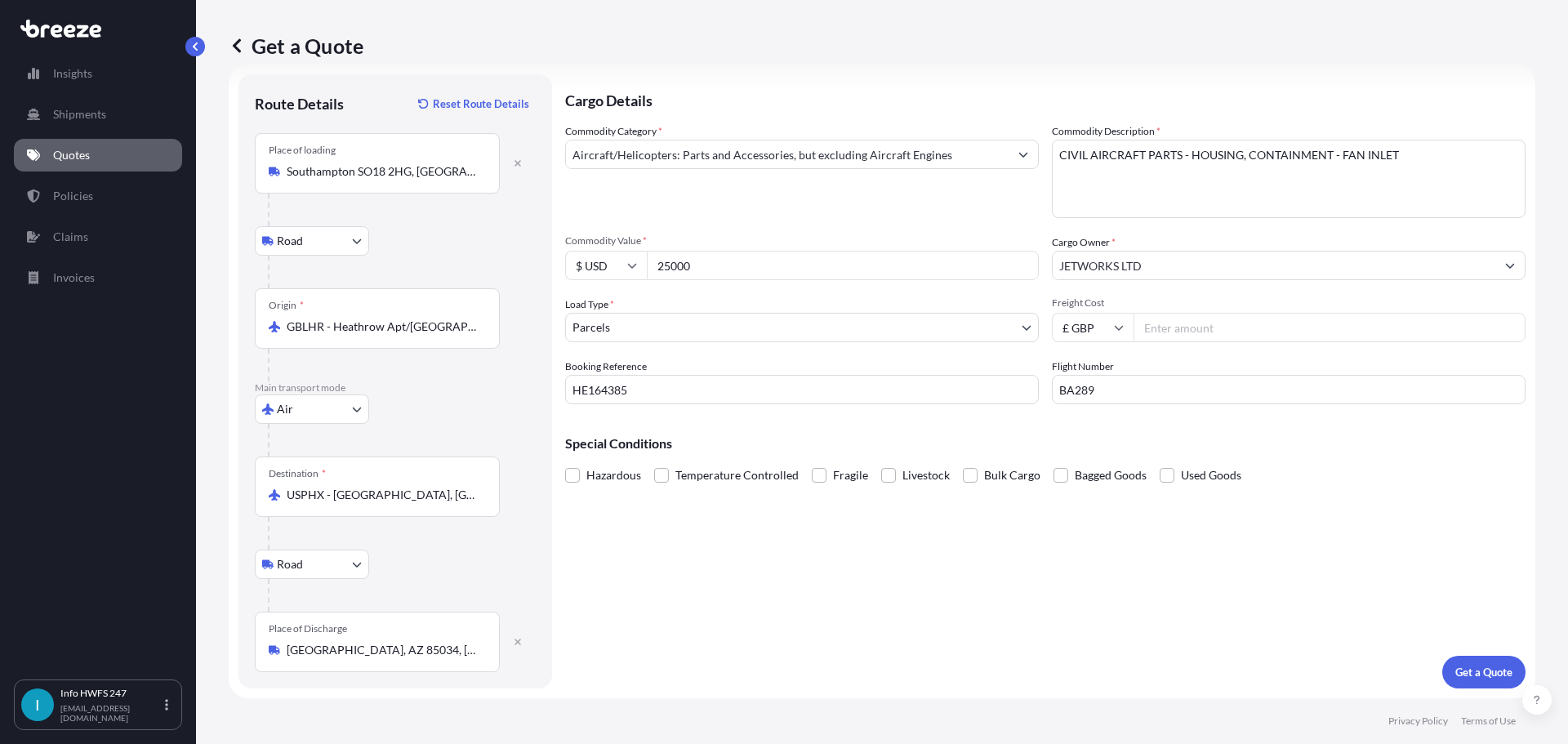
click at [1464, 668] on p "Get a Quote" at bounding box center [1484, 672] width 57 height 16
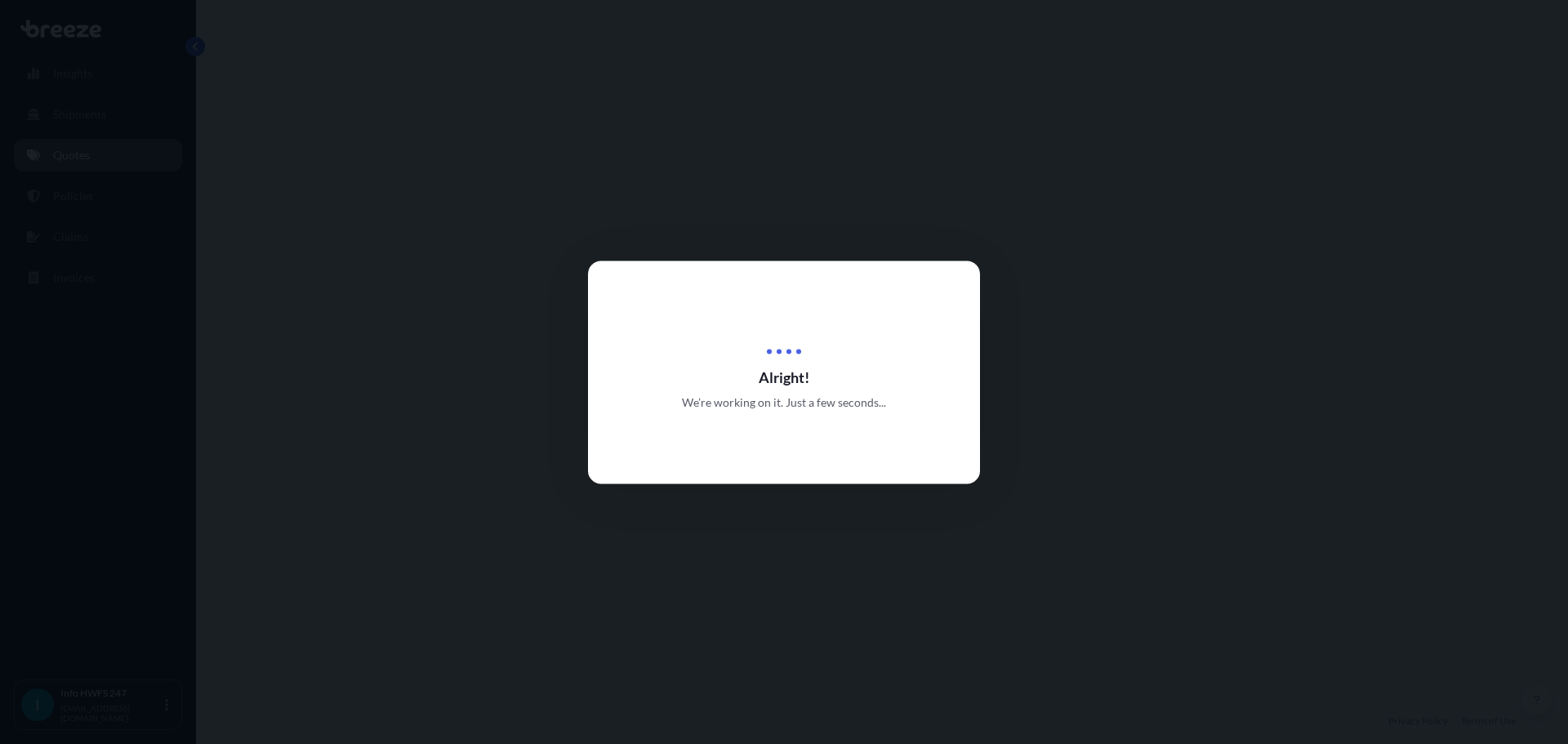
select select "Road"
select select "Air"
select select "Road"
select select "3"
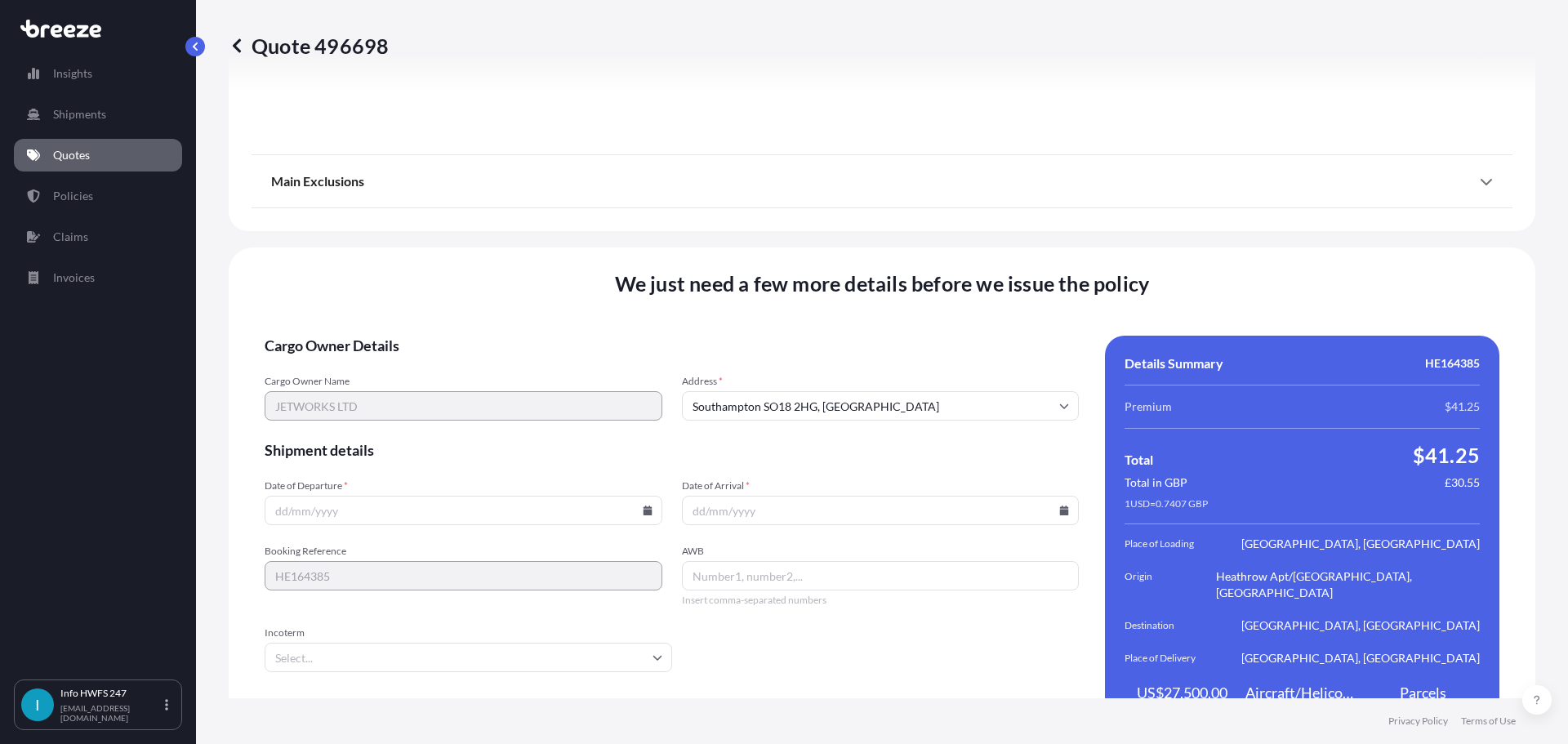
scroll to position [2158, 0]
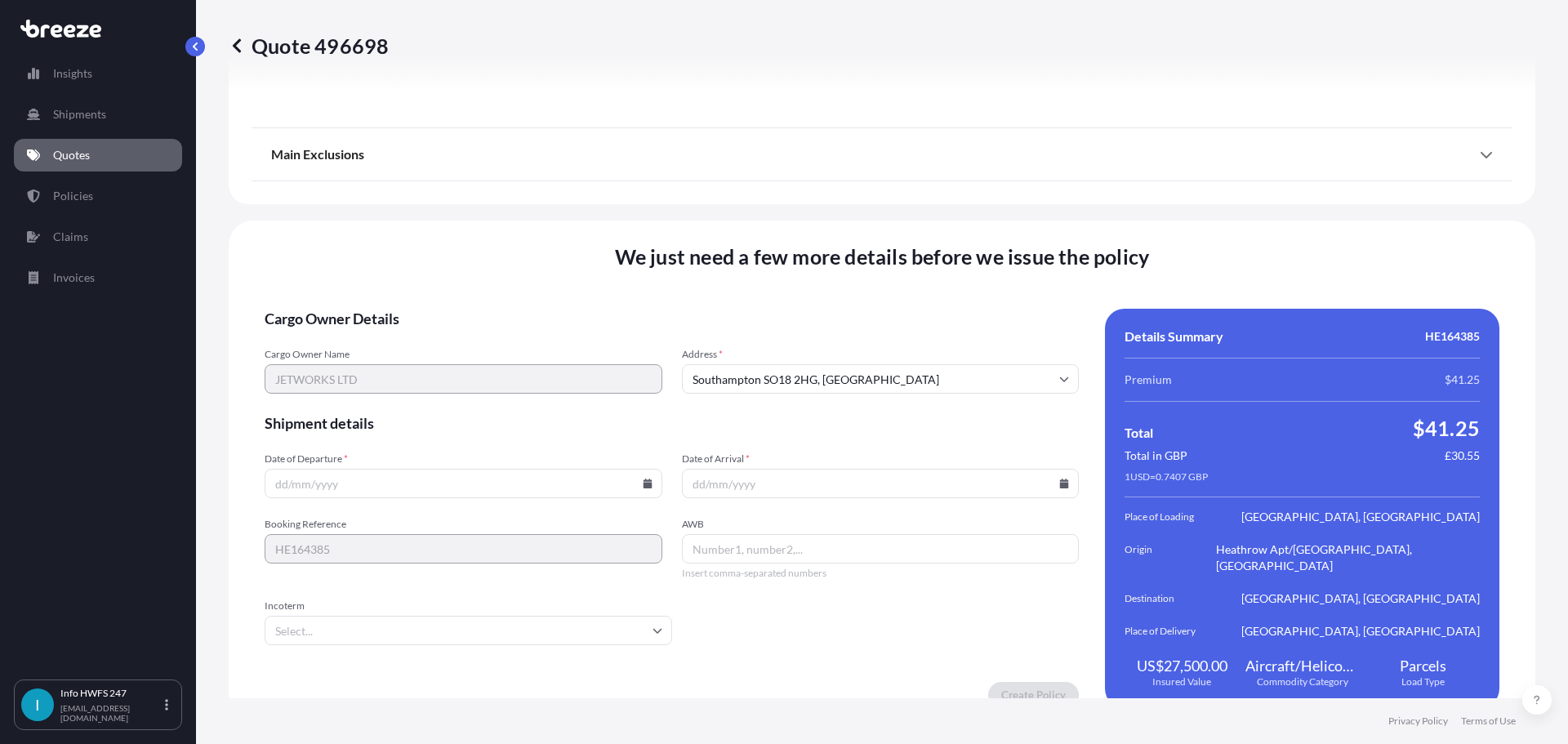
click at [405, 482] on form "Cargo Owner Details Cargo Owner Name JETWORKS LTD Address * [GEOGRAPHIC_DATA] S…" at bounding box center [672, 508] width 814 height 399
click at [643, 479] on icon at bounding box center [648, 484] width 9 height 10
click at [454, 323] on button "14" at bounding box center [461, 321] width 26 height 26
type input "[DATE]"
click at [1060, 479] on icon at bounding box center [1065, 484] width 9 height 10
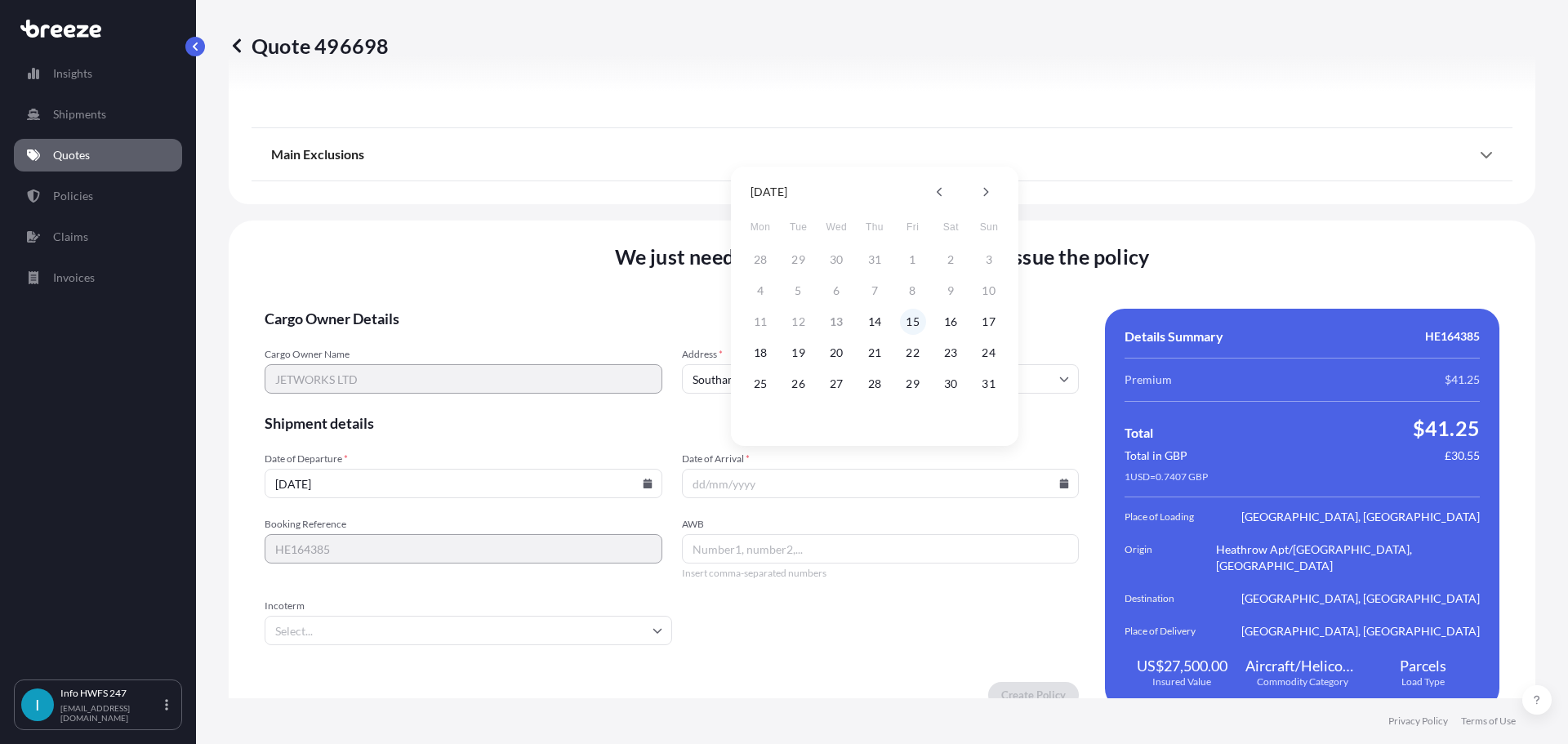
click at [919, 322] on button "15" at bounding box center [912, 321] width 26 height 26
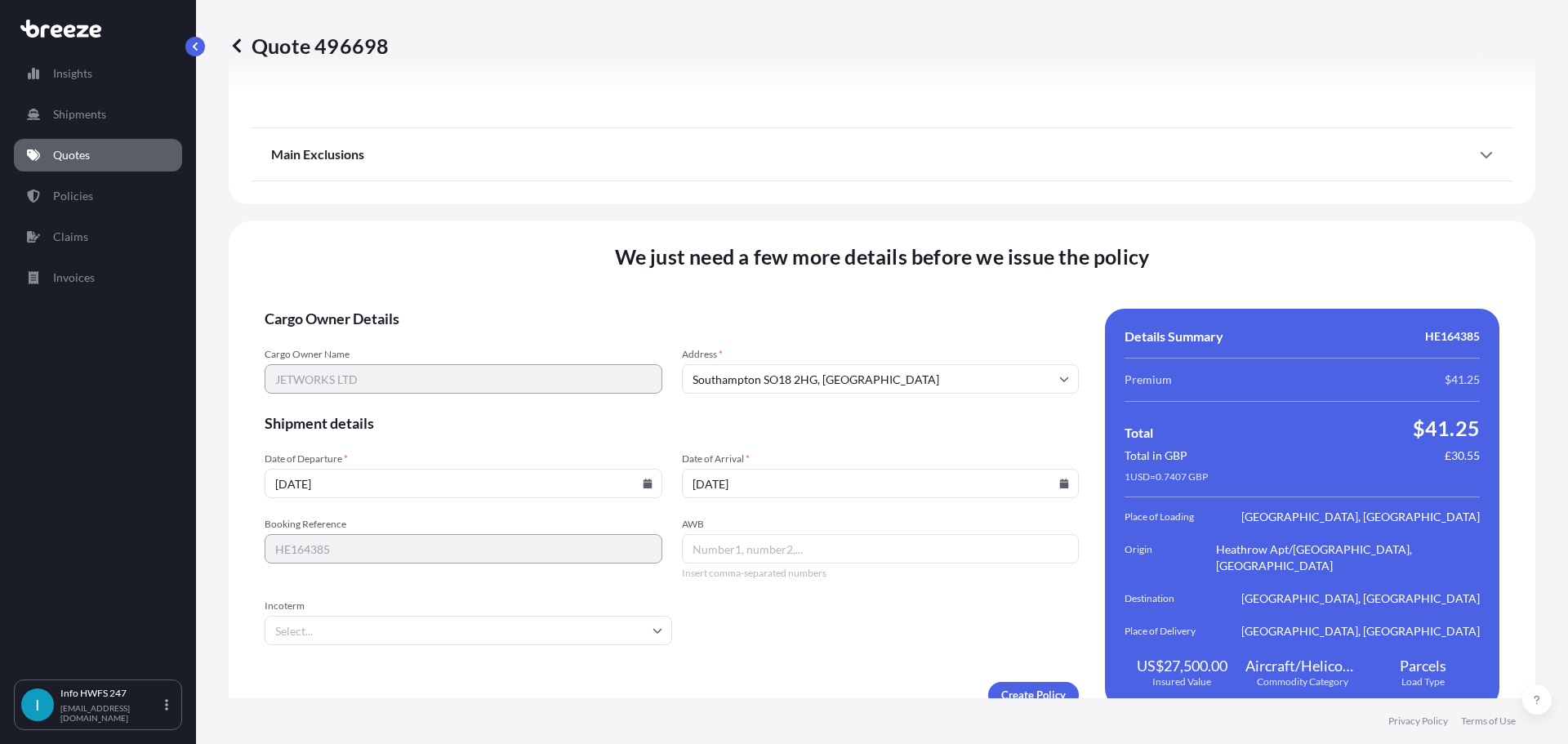
type input "[DATE]"
click at [820, 534] on input "AWB" at bounding box center [880, 548] width 397 height 30
type input "12517342732"
click at [643, 624] on input "Incoterm" at bounding box center [468, 630] width 407 height 30
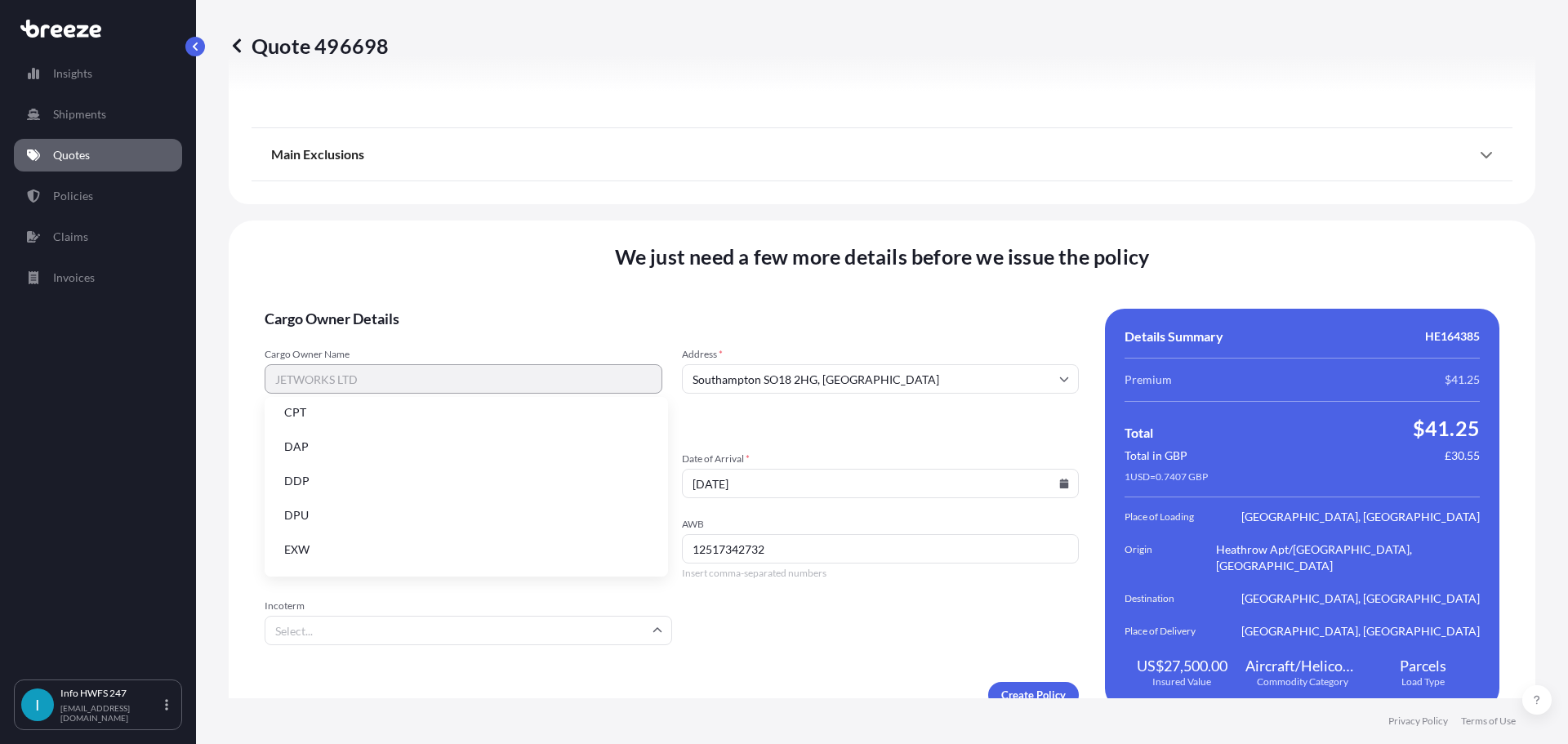
scroll to position [82, 0]
click at [448, 486] on li "DAP" at bounding box center [466, 475] width 390 height 31
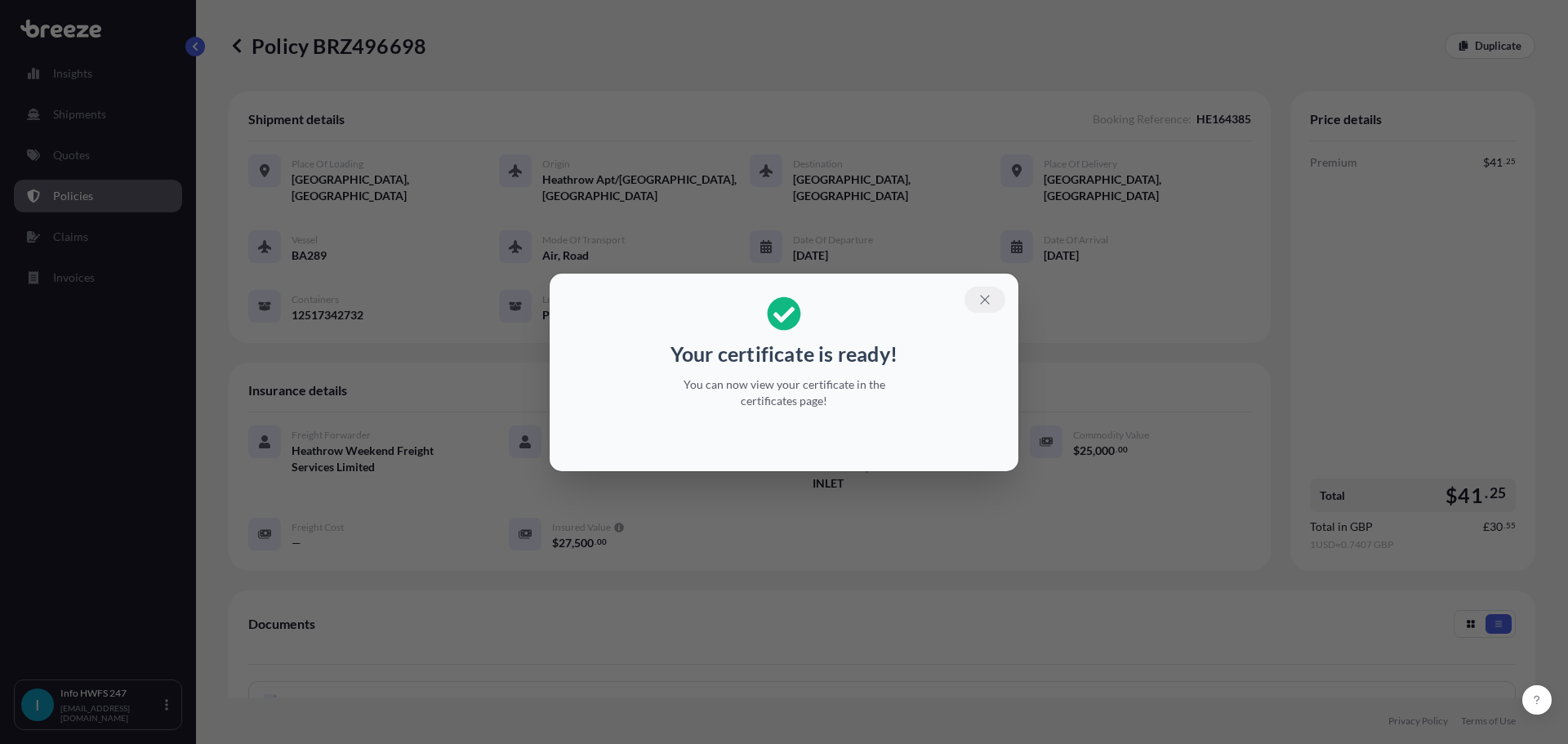
click at [978, 304] on icon "button" at bounding box center [985, 300] width 14 height 14
